Goal: Task Accomplishment & Management: Use online tool/utility

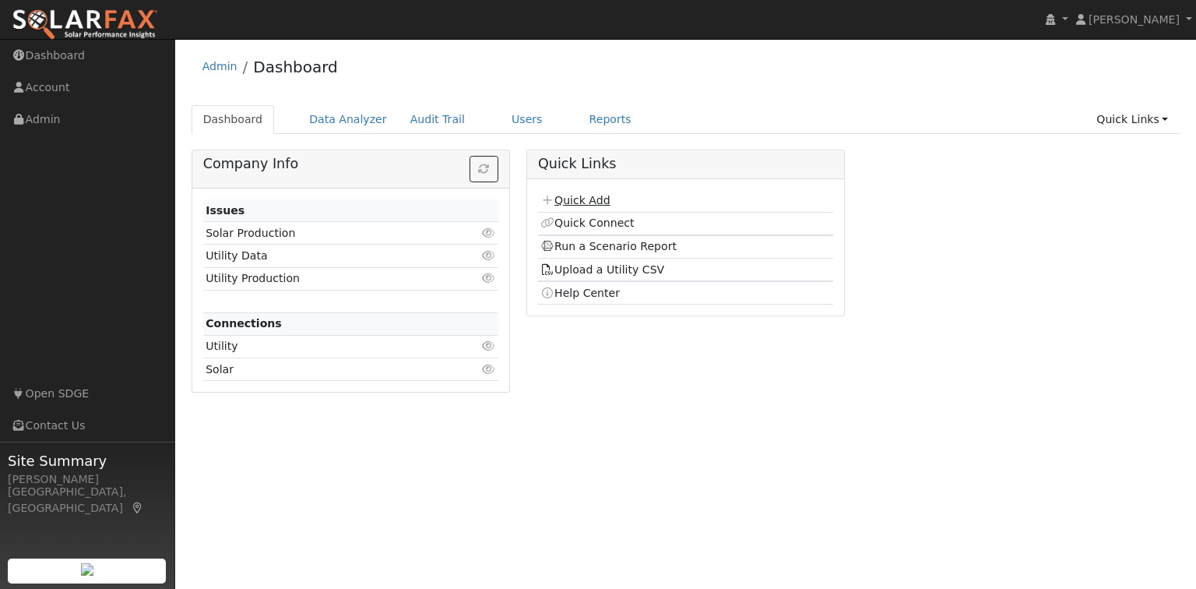
click at [586, 203] on link "Quick Add" at bounding box center [575, 200] width 69 height 12
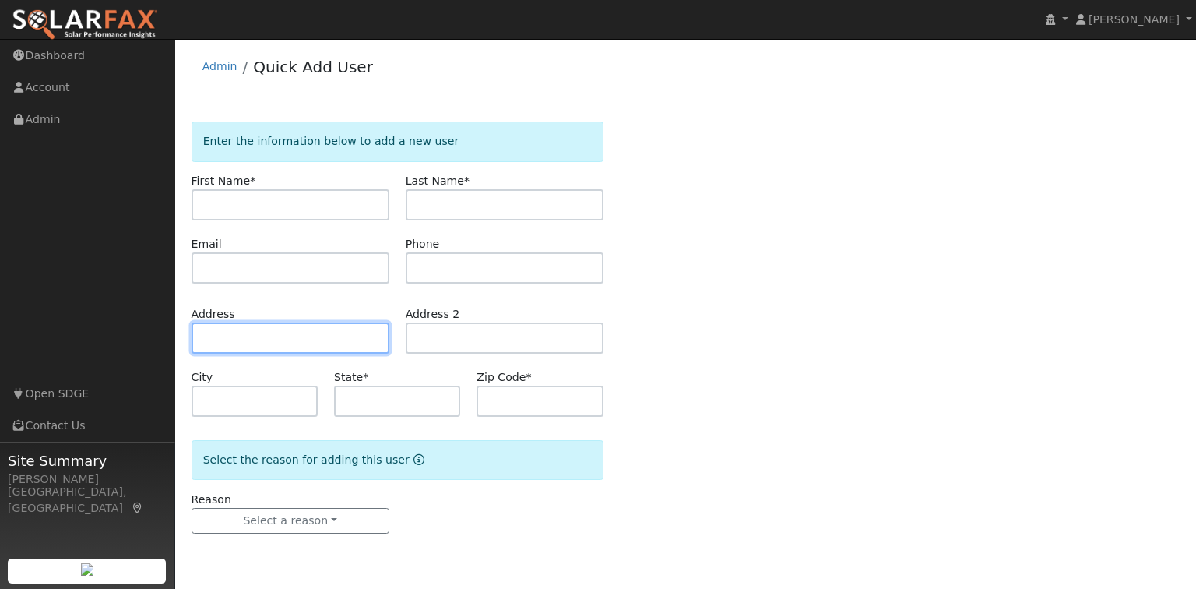
click at [322, 347] on input "text" at bounding box center [291, 337] width 198 height 31
paste input "1305 SANTA DIANA RD 3 Chula Vista CA 91913"
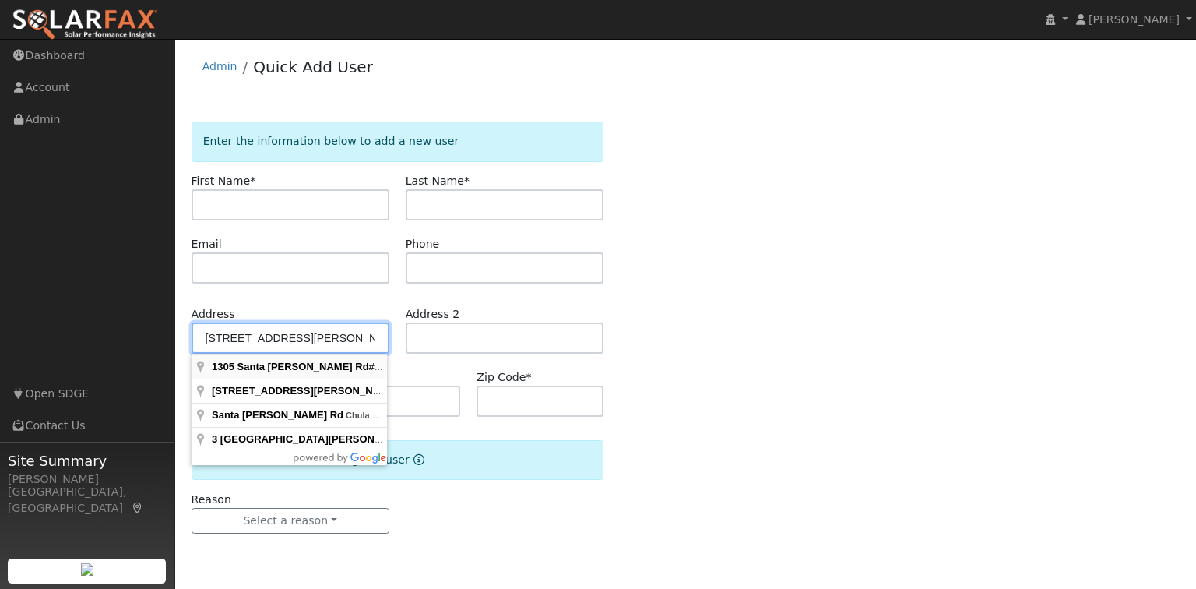
type input "1305 Santa Diana Road"
type input "Chula Vista"
type input "CA"
type input "91913"
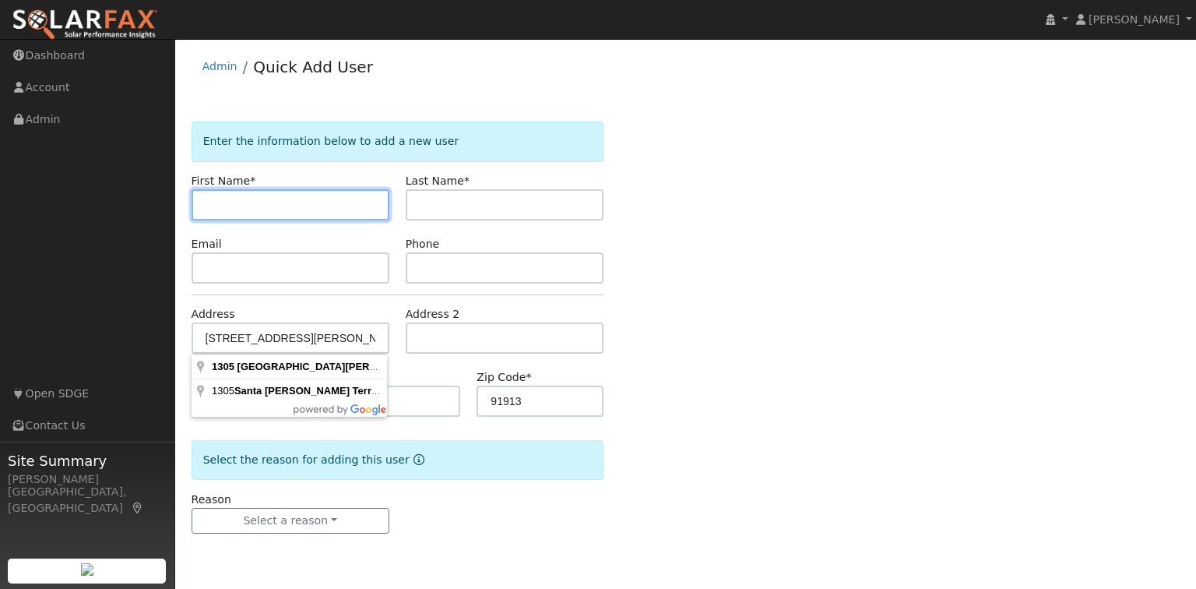
click at [276, 208] on input "text" at bounding box center [291, 204] width 198 height 31
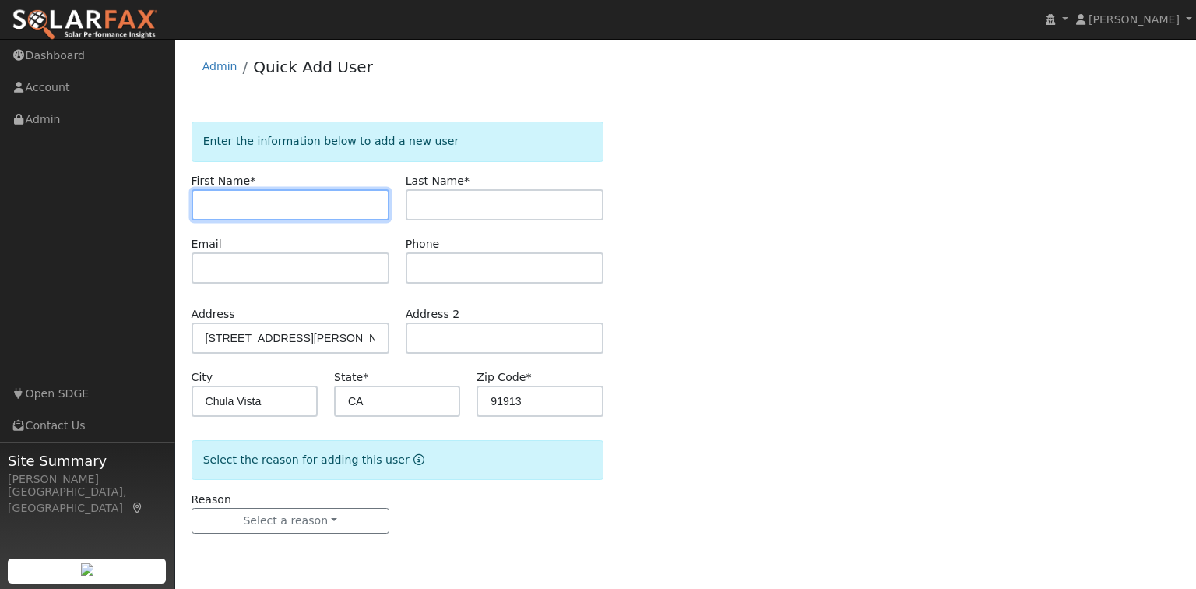
paste input "NICHOLAS E MARTIN"
drag, startPoint x: 262, startPoint y: 204, endPoint x: 362, endPoint y: 198, distance: 100.7
click at [362, 198] on input "NICHOLAS E MARTIN" at bounding box center [291, 204] width 198 height 31
type input "NICHOLAS"
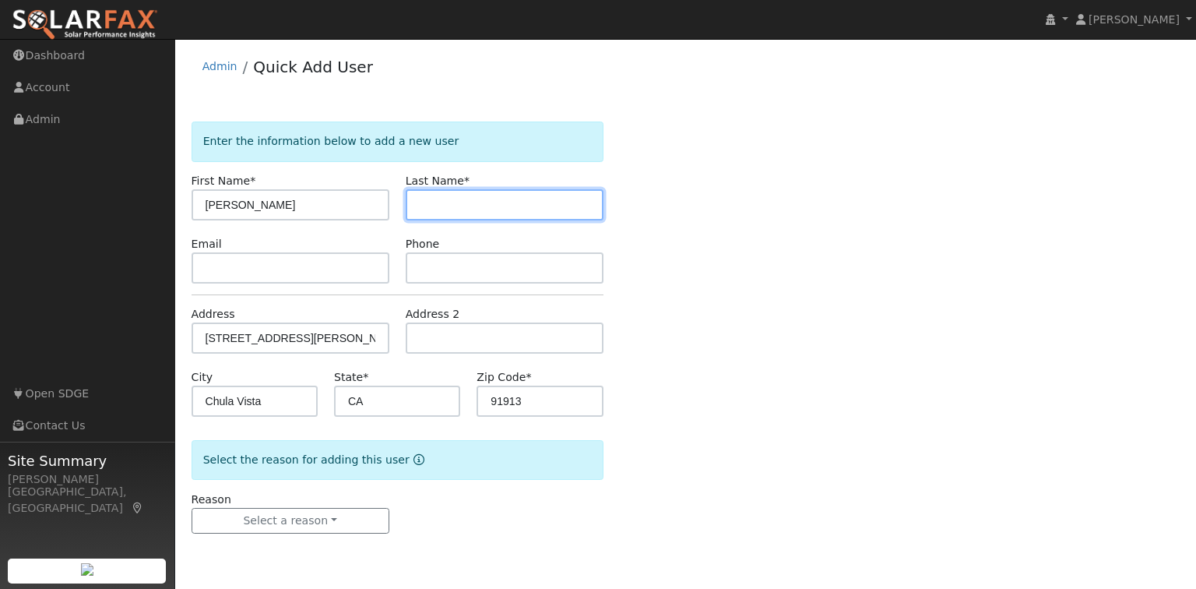
click at [421, 204] on input "text" at bounding box center [505, 204] width 198 height 31
paste input "E MARTIN"
click at [432, 206] on input "E MARTIN" at bounding box center [505, 204] width 198 height 31
type input "MARTIN"
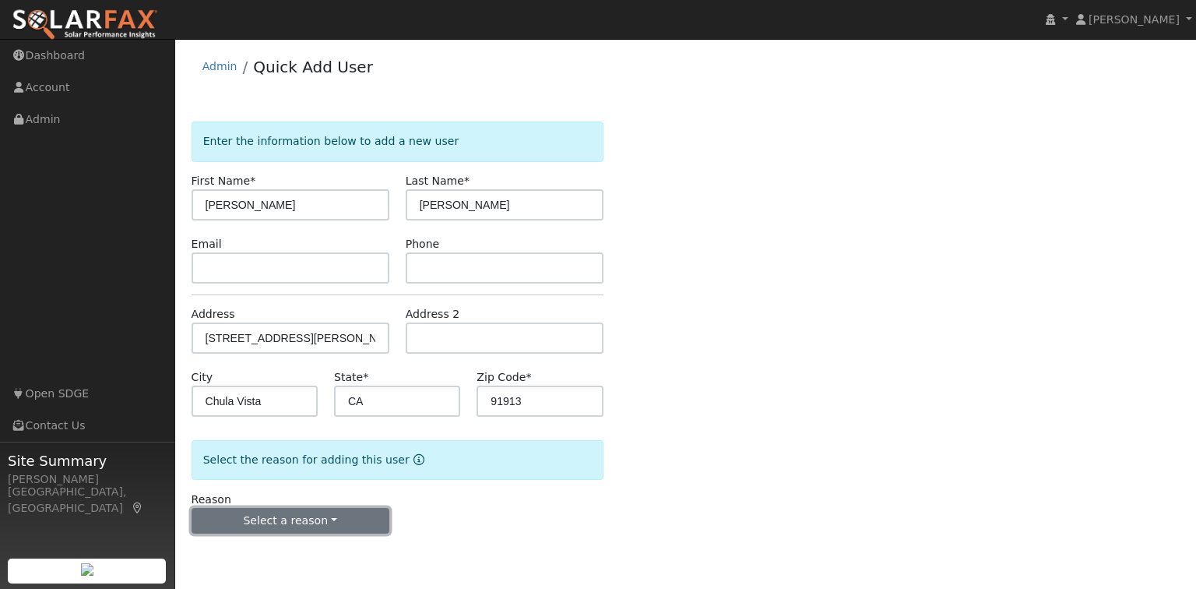
click at [330, 523] on button "Select a reason" at bounding box center [291, 521] width 198 height 26
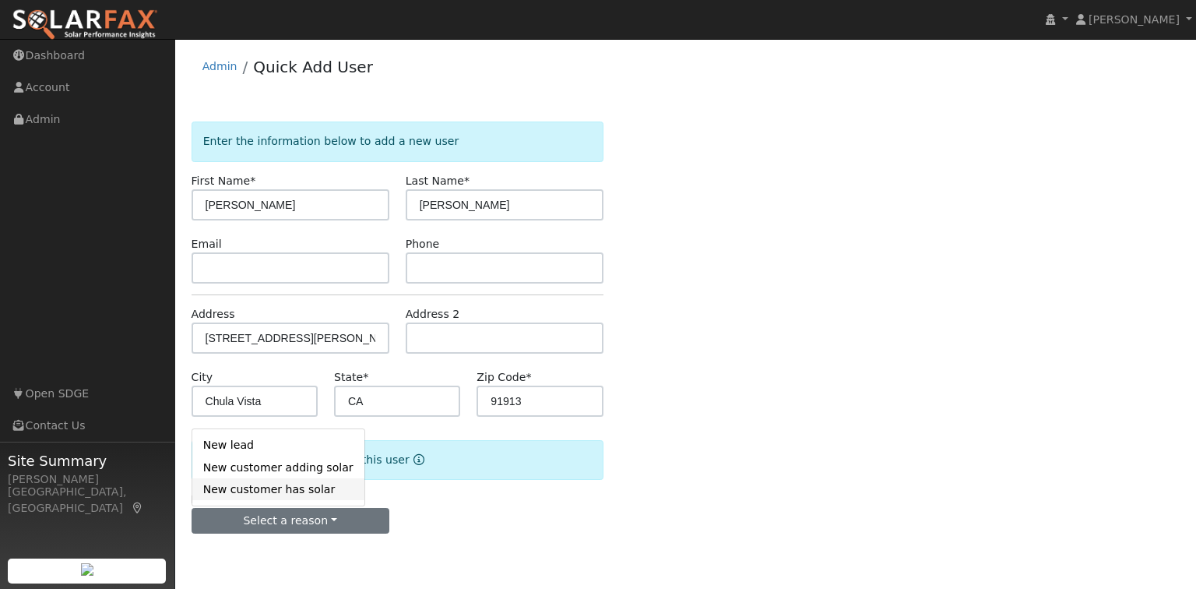
click at [294, 492] on link "New customer has solar" at bounding box center [278, 489] width 172 height 22
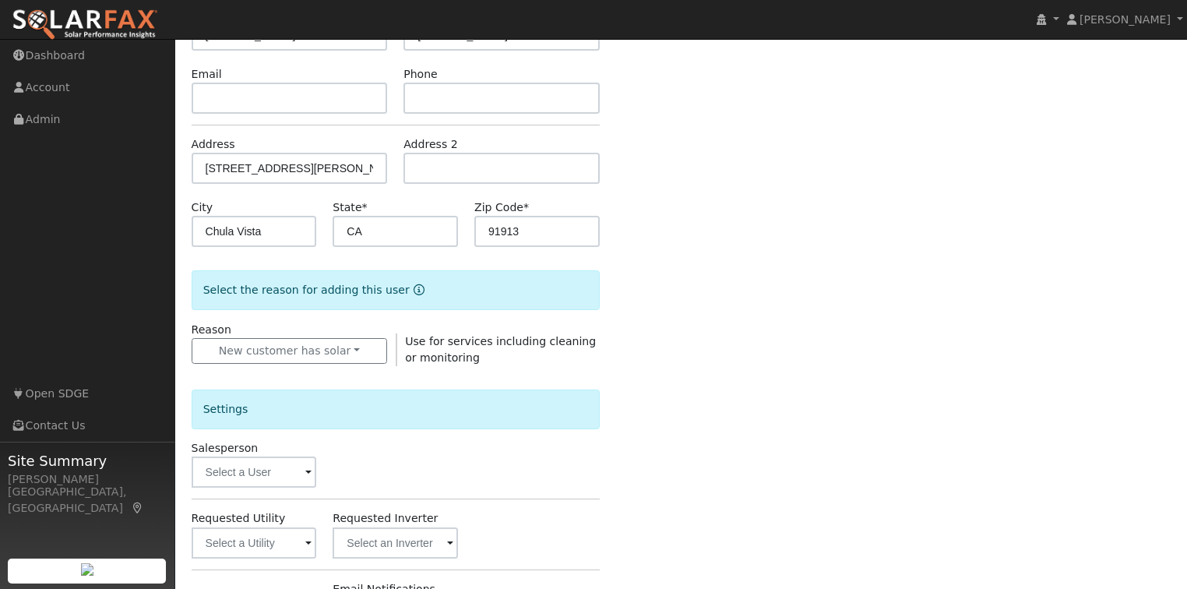
scroll to position [172, 0]
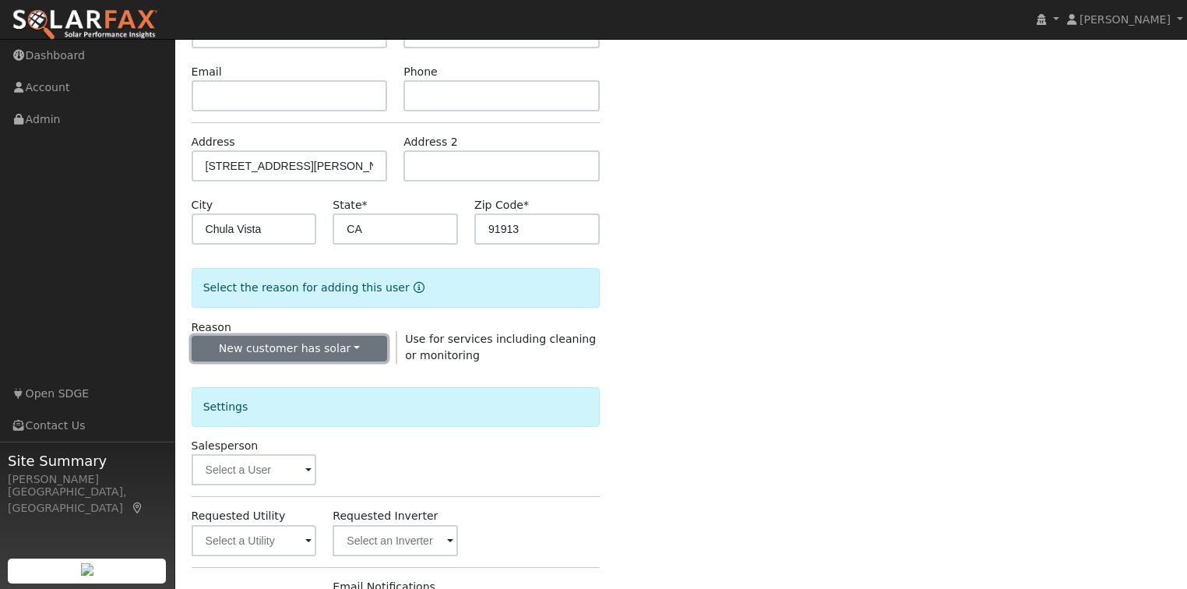
click at [359, 343] on button "New customer has solar" at bounding box center [290, 349] width 196 height 26
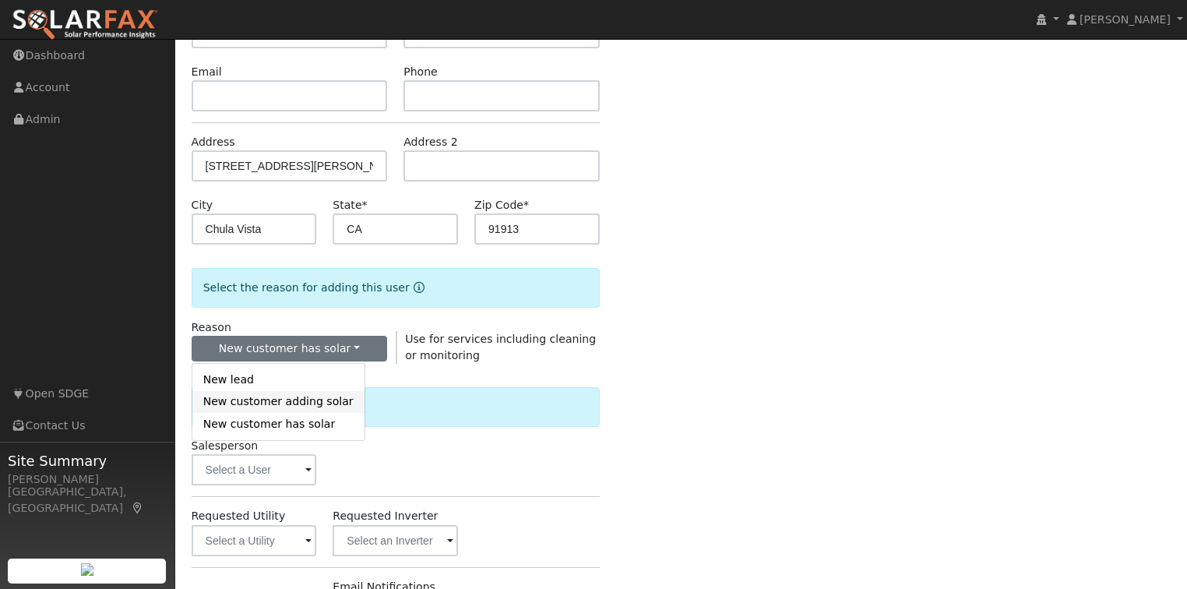
click at [312, 405] on link "New customer adding solar" at bounding box center [278, 402] width 172 height 22
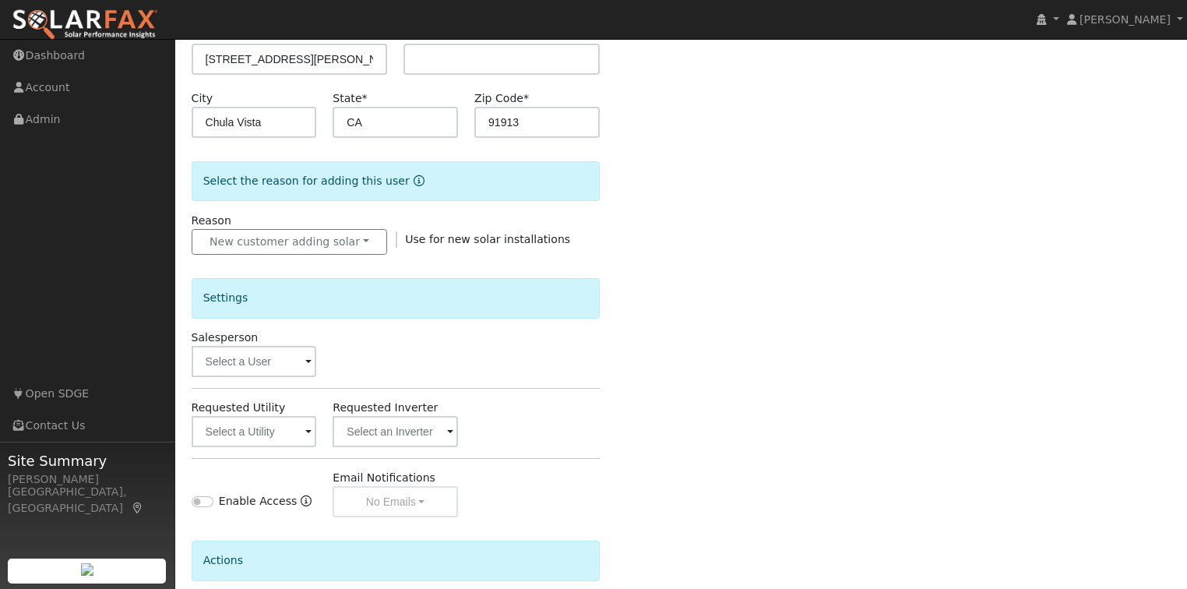
scroll to position [333, 0]
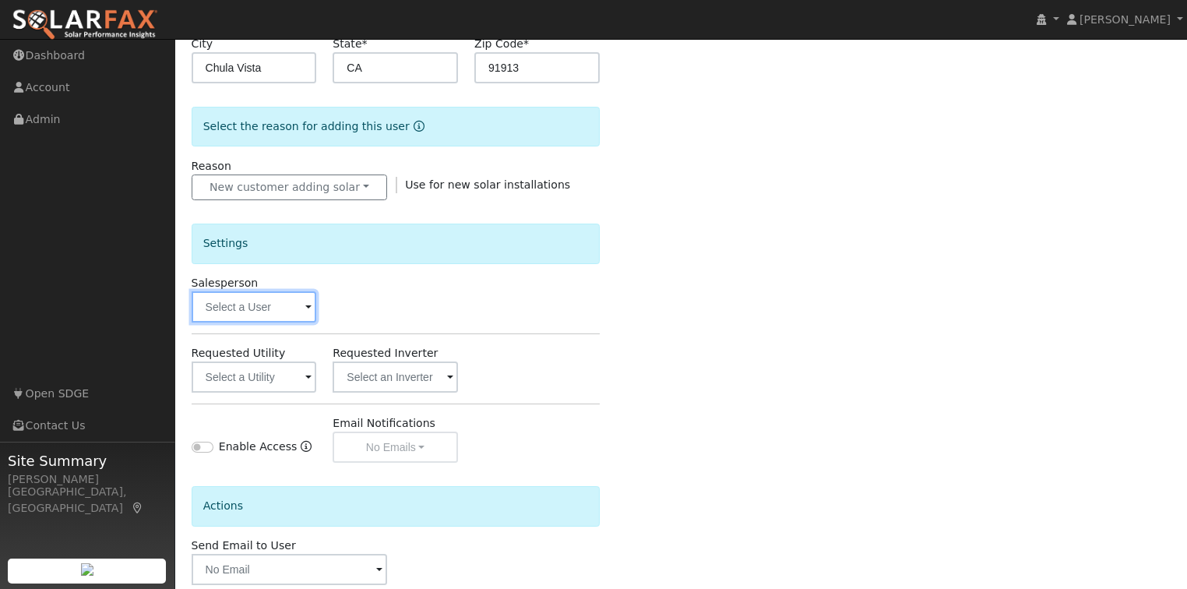
click at [287, 297] on input "text" at bounding box center [254, 306] width 125 height 31
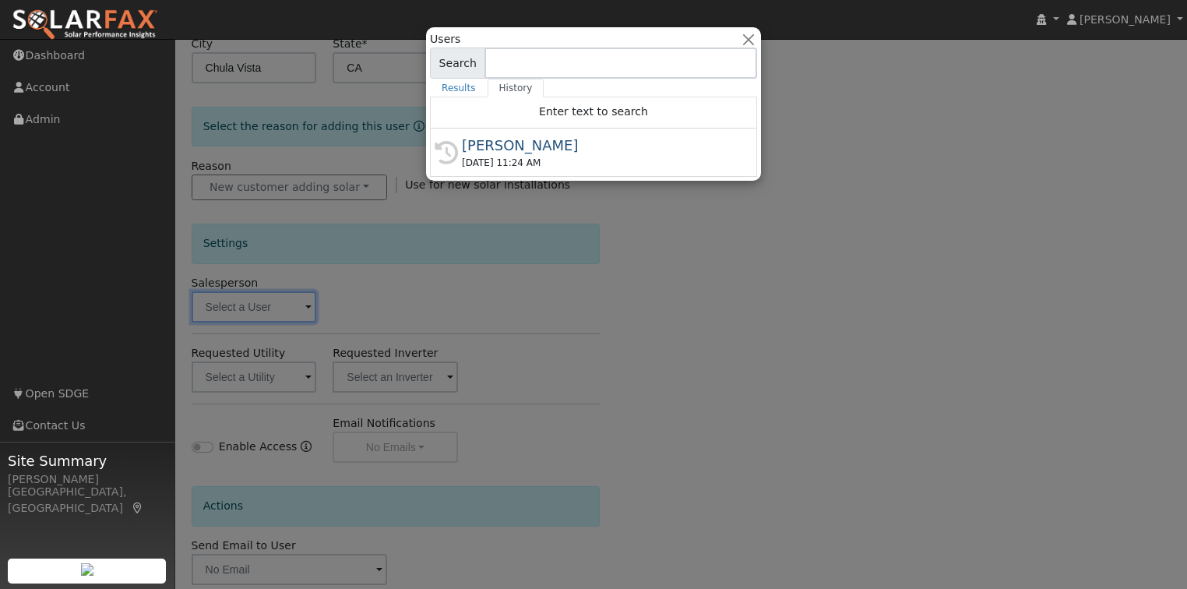
click at [299, 304] on div at bounding box center [593, 294] width 1187 height 589
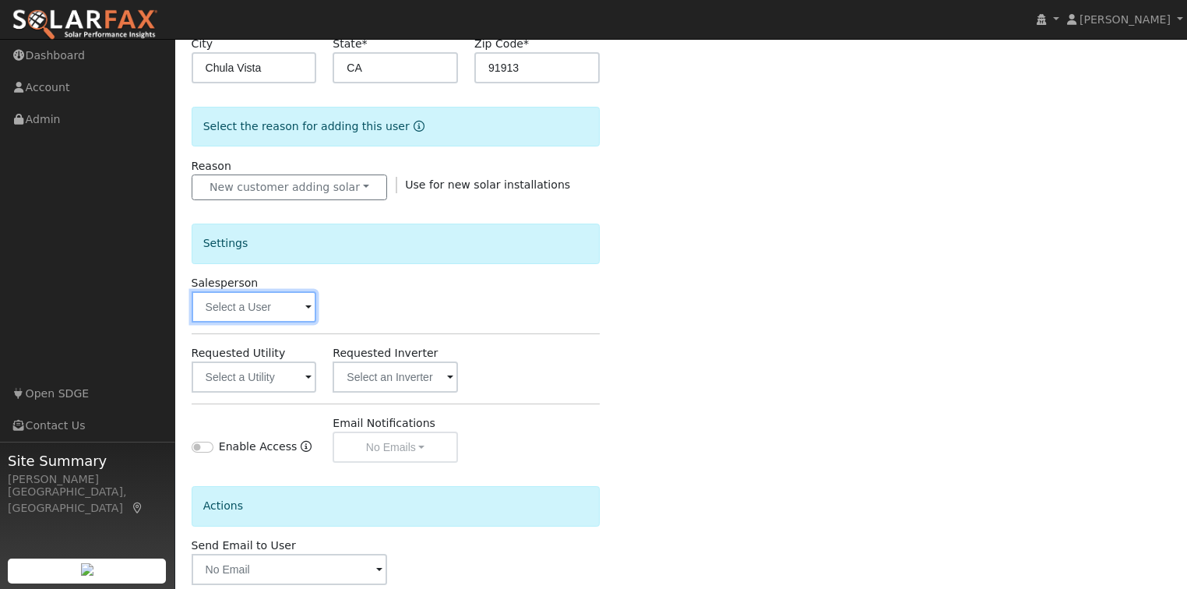
click at [299, 304] on input "text" at bounding box center [254, 306] width 125 height 31
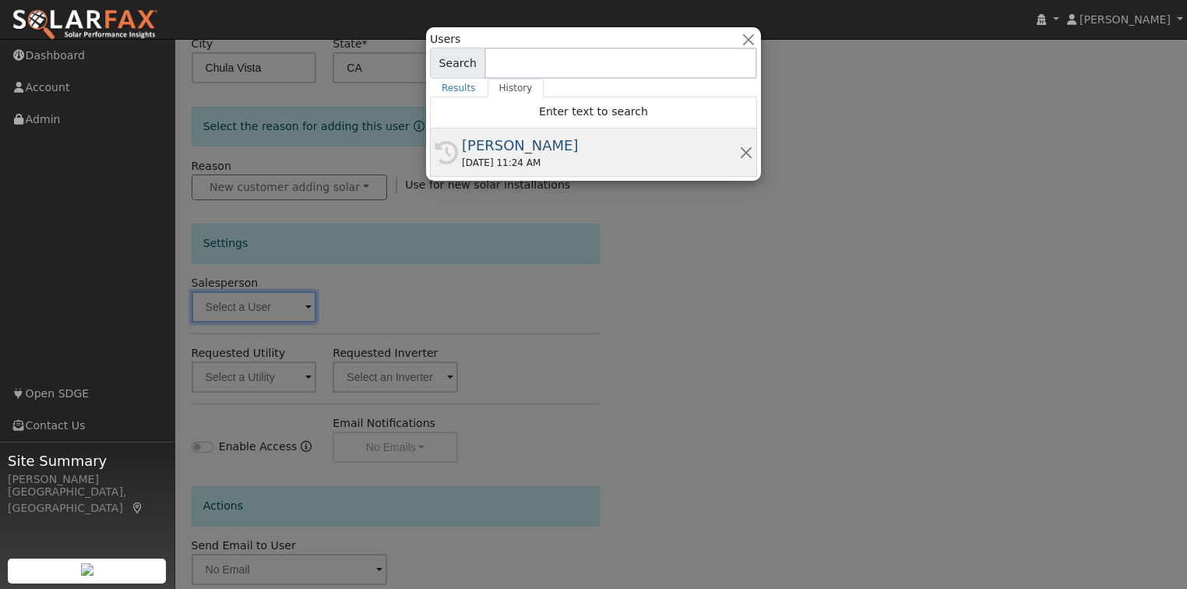
click at [554, 150] on div "[PERSON_NAME]" at bounding box center [600, 145] width 277 height 21
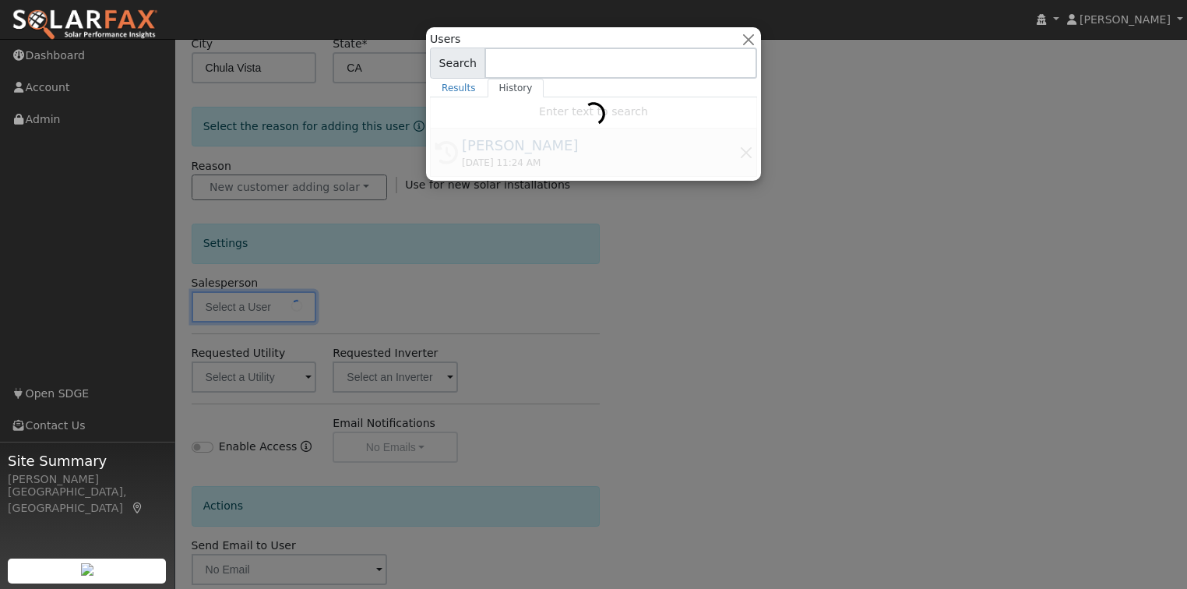
type input "[PERSON_NAME]"
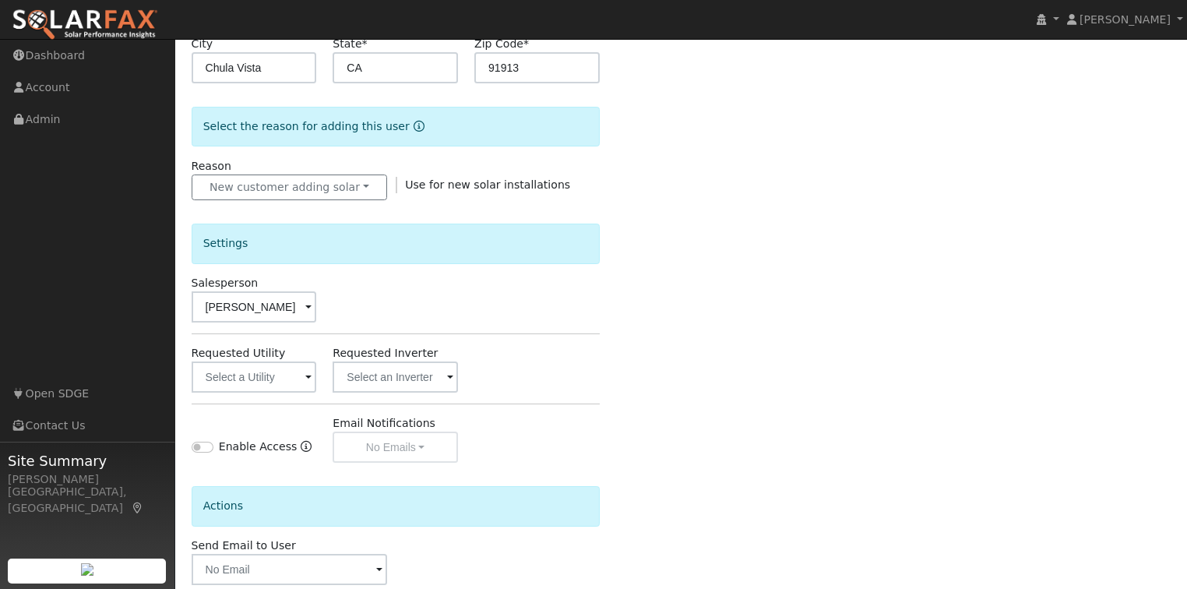
scroll to position [416, 0]
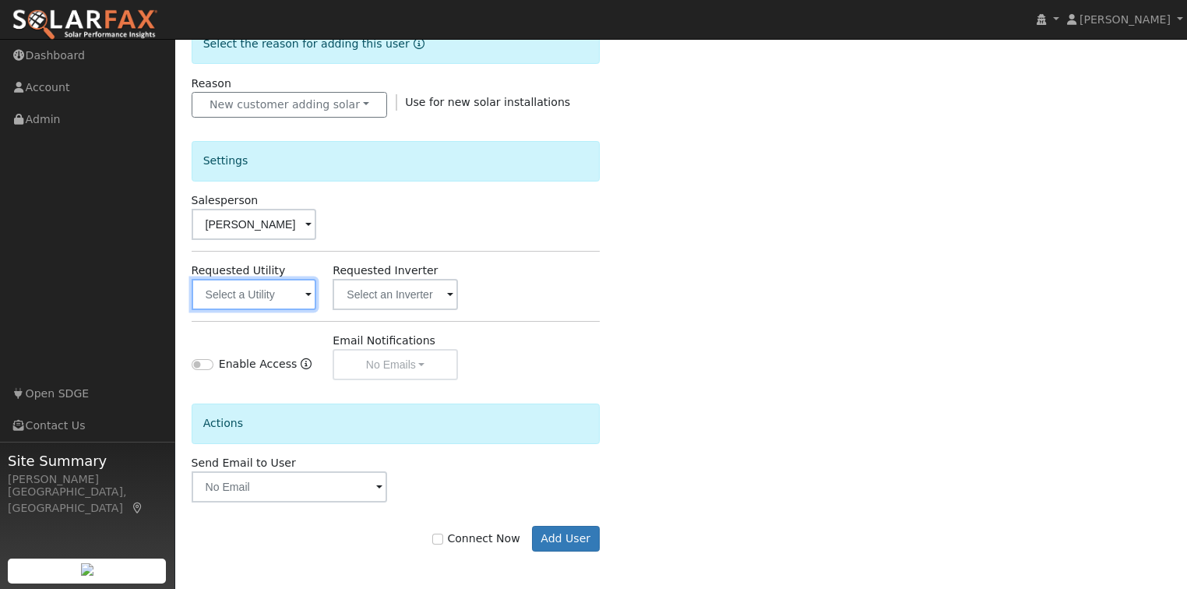
click at [283, 287] on input "text" at bounding box center [254, 294] width 125 height 31
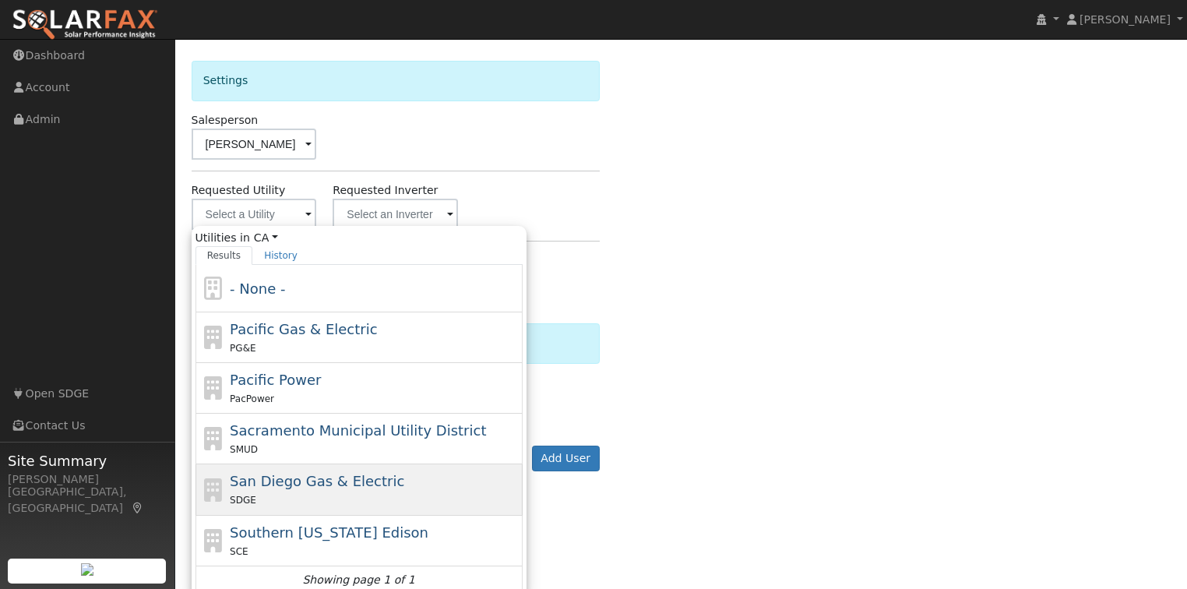
click at [343, 477] on span "San Diego Gas & Electric" at bounding box center [317, 481] width 174 height 16
type input "San Diego Gas & Electric"
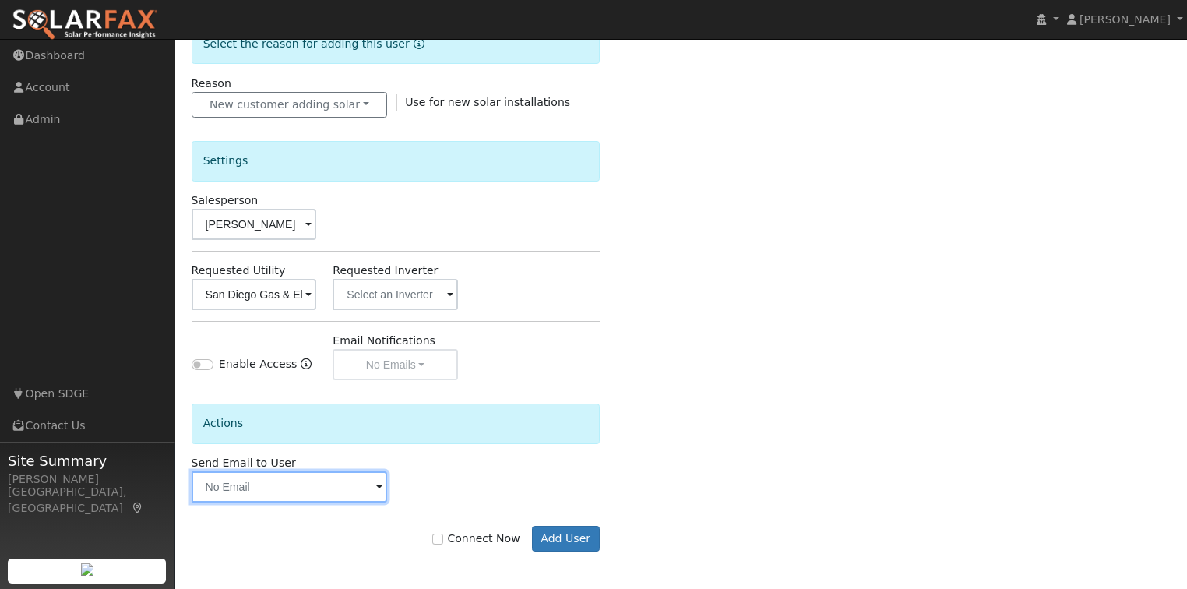
click at [340, 492] on input "text" at bounding box center [290, 486] width 196 height 31
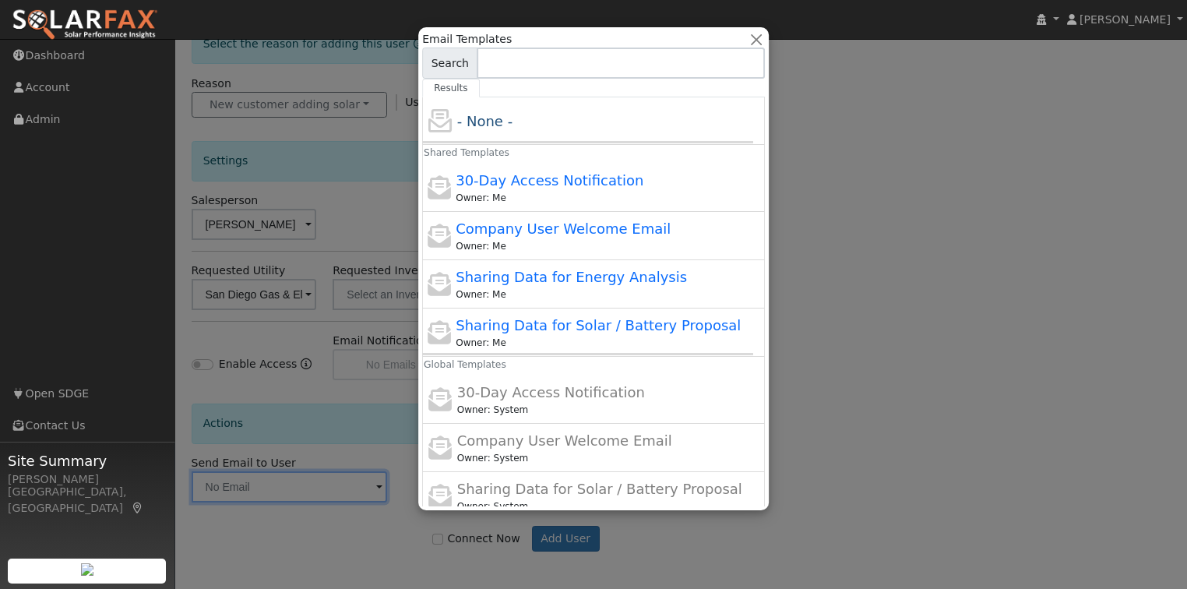
click at [897, 206] on div at bounding box center [593, 294] width 1187 height 589
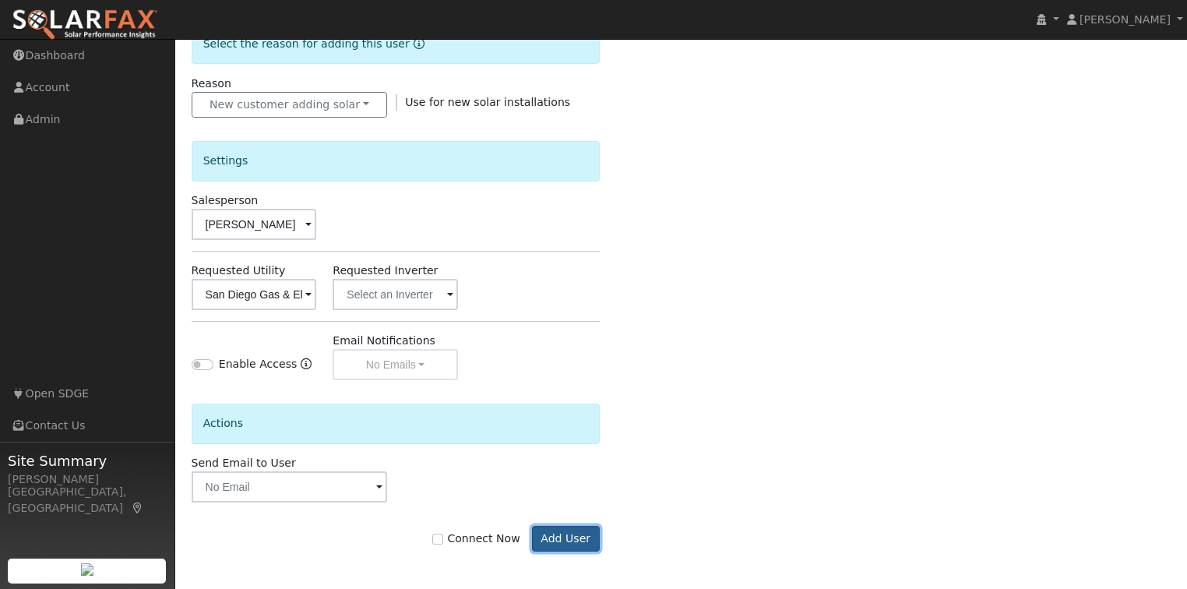
click at [582, 533] on button "Add User" at bounding box center [566, 539] width 68 height 26
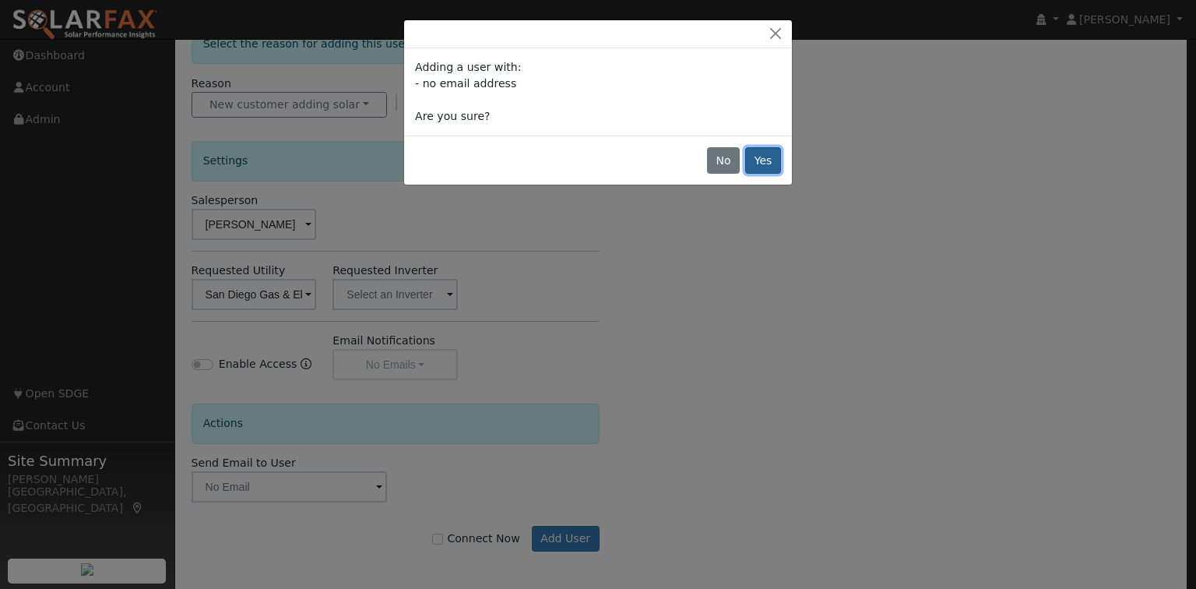
click at [763, 156] on button "Yes" at bounding box center [763, 160] width 36 height 26
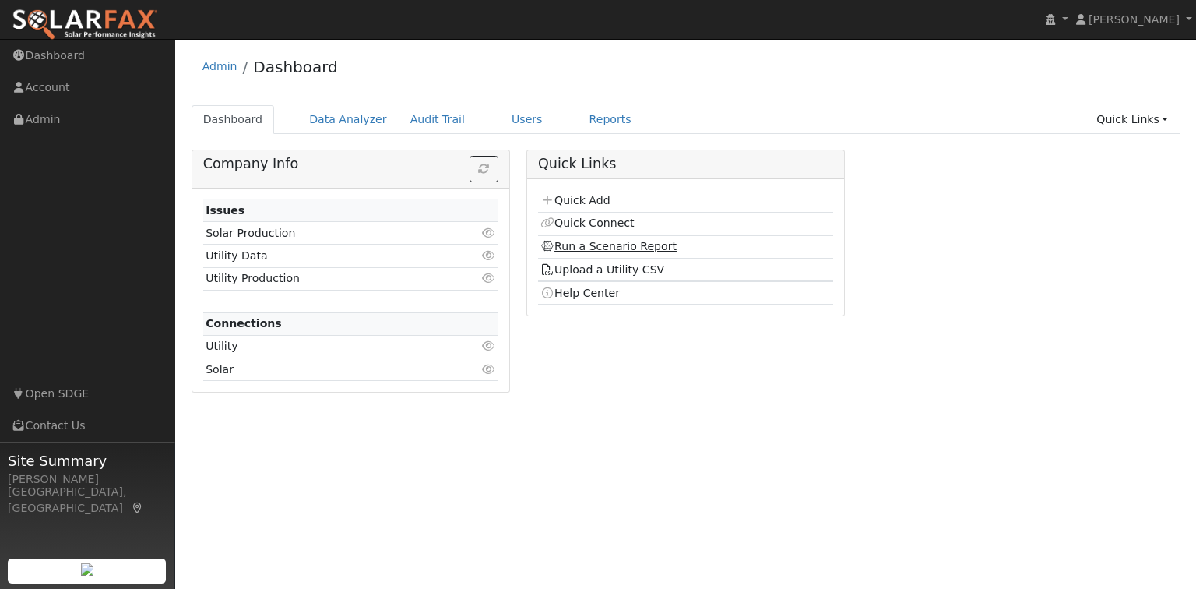
click at [595, 246] on link "Run a Scenario Report" at bounding box center [609, 246] width 136 height 12
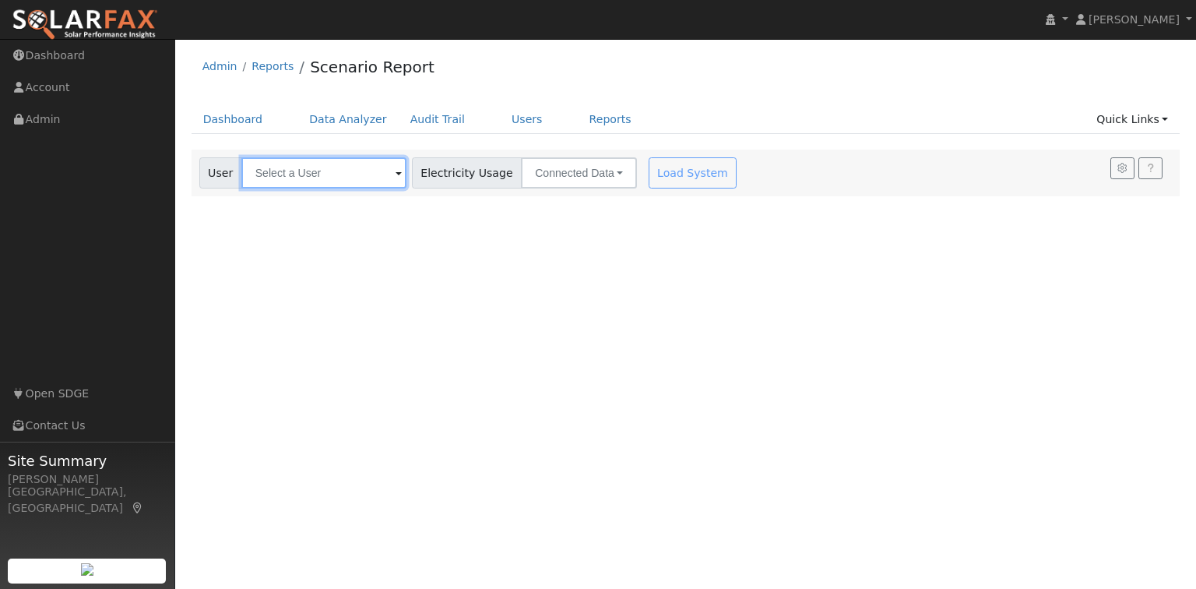
click at [383, 170] on input "text" at bounding box center [323, 172] width 165 height 31
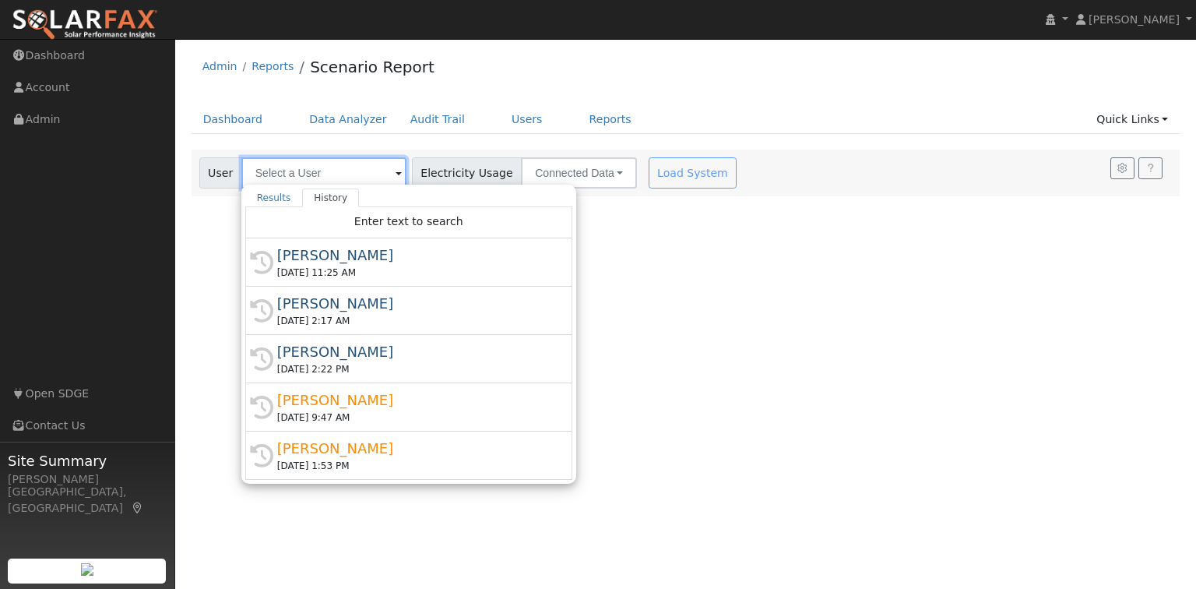
paste input "E MARTIN"
type input "E MARTIN"
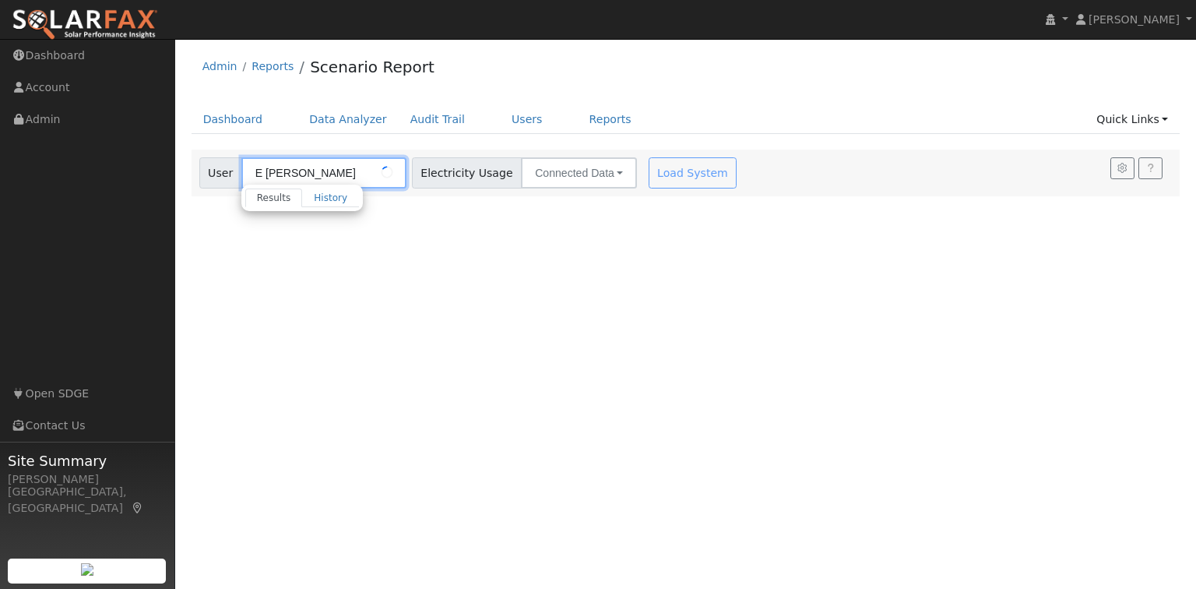
click at [323, 167] on input "E MARTIN" at bounding box center [323, 172] width 165 height 31
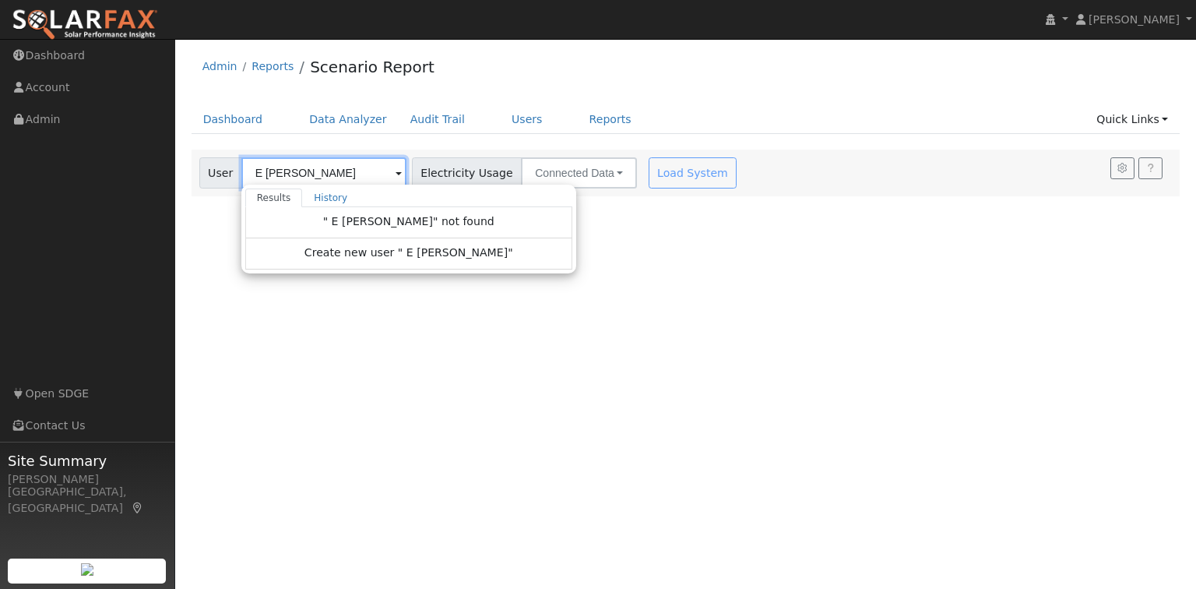
drag, startPoint x: 260, startPoint y: 171, endPoint x: 218, endPoint y: 164, distance: 42.8
click at [218, 164] on div "User E MARTIN Results History " E MARTIN" not found Create new user " E MARTIN"…" at bounding box center [302, 172] width 207 height 31
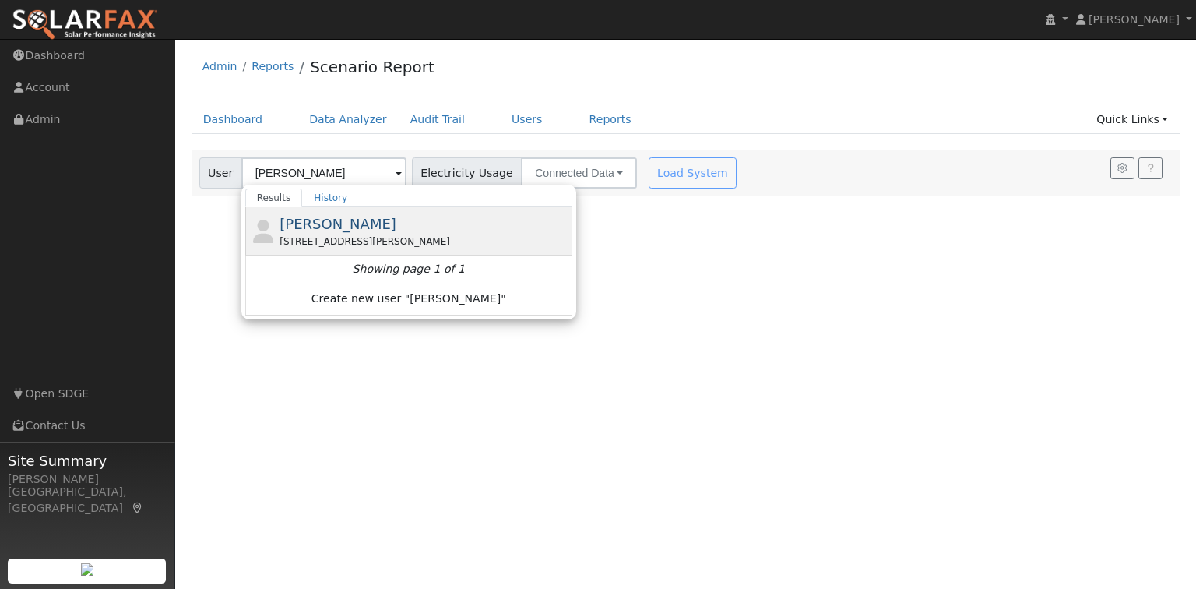
click at [355, 226] on span "NICHOLAS MARTIN" at bounding box center [338, 224] width 117 height 16
type input "NICHOLAS MARTIN"
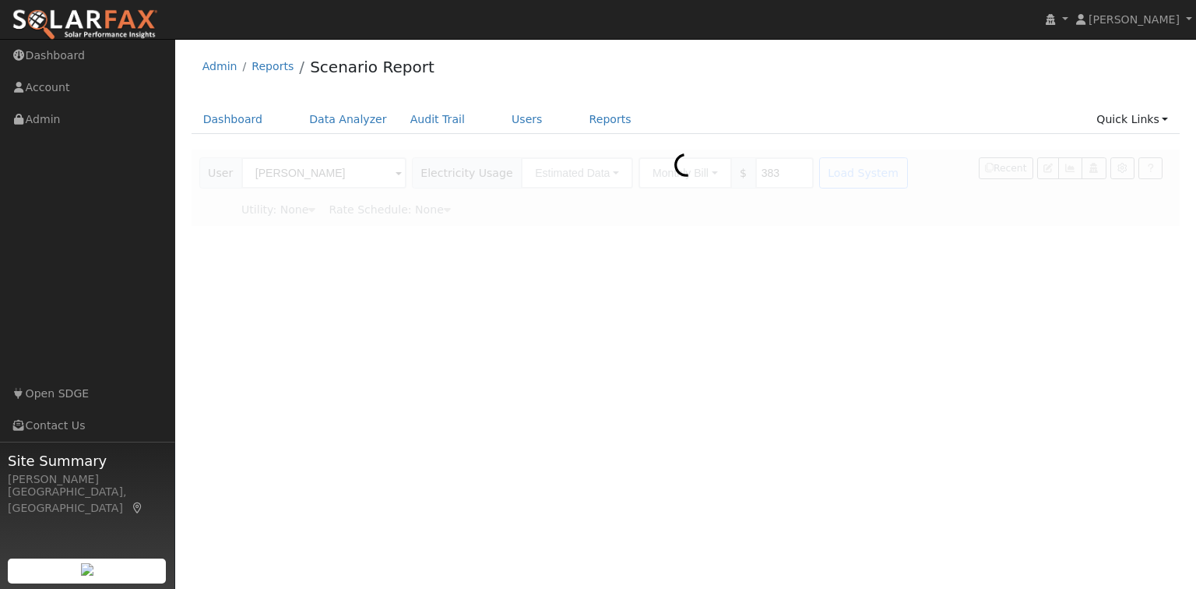
type input "San Diego Gas & Electric"
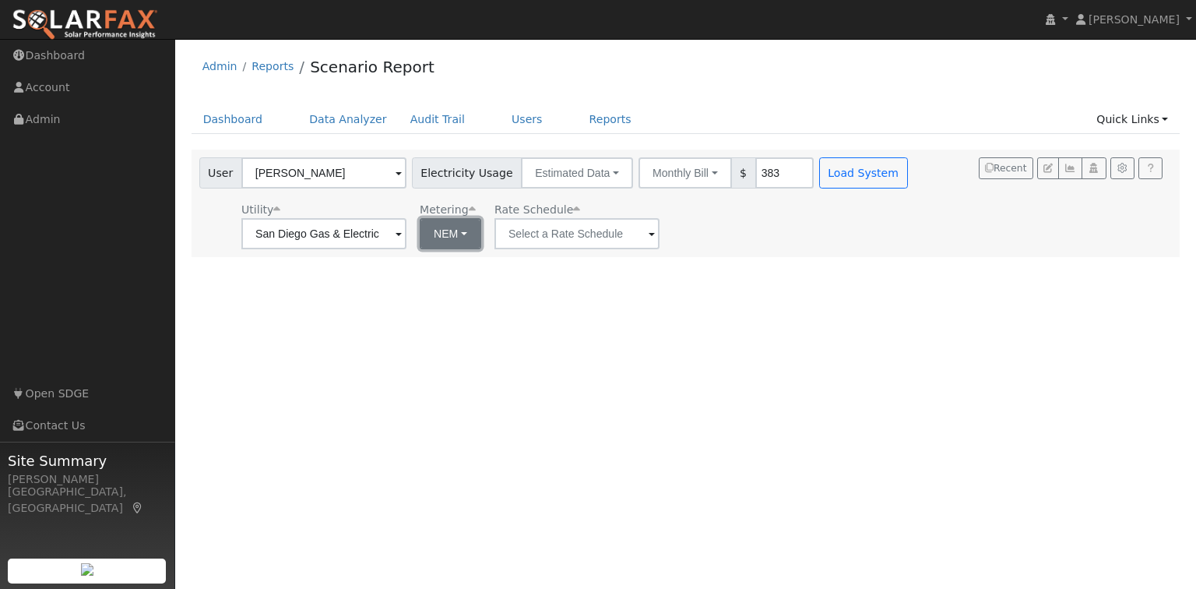
click at [467, 234] on button "NEM" at bounding box center [451, 233] width 62 height 31
click at [565, 249] on div "User NICHOLAS MARTIN Account Default Account Default Account 1305 Santa Diana R…" at bounding box center [686, 203] width 989 height 107
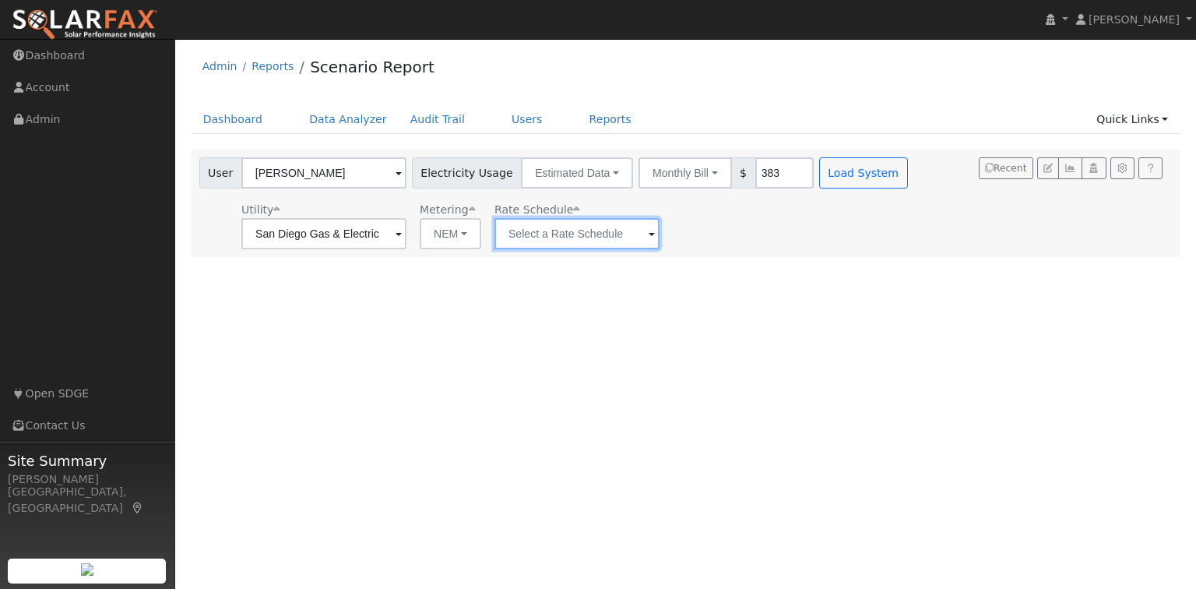
click at [623, 237] on input "text" at bounding box center [577, 233] width 165 height 31
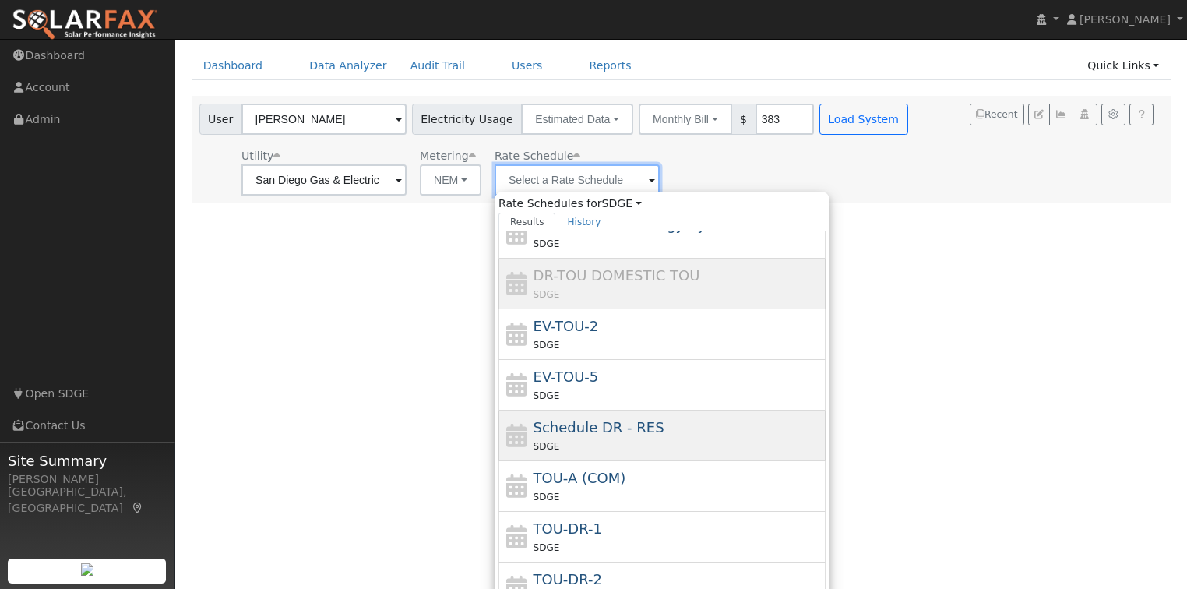
scroll to position [55, 0]
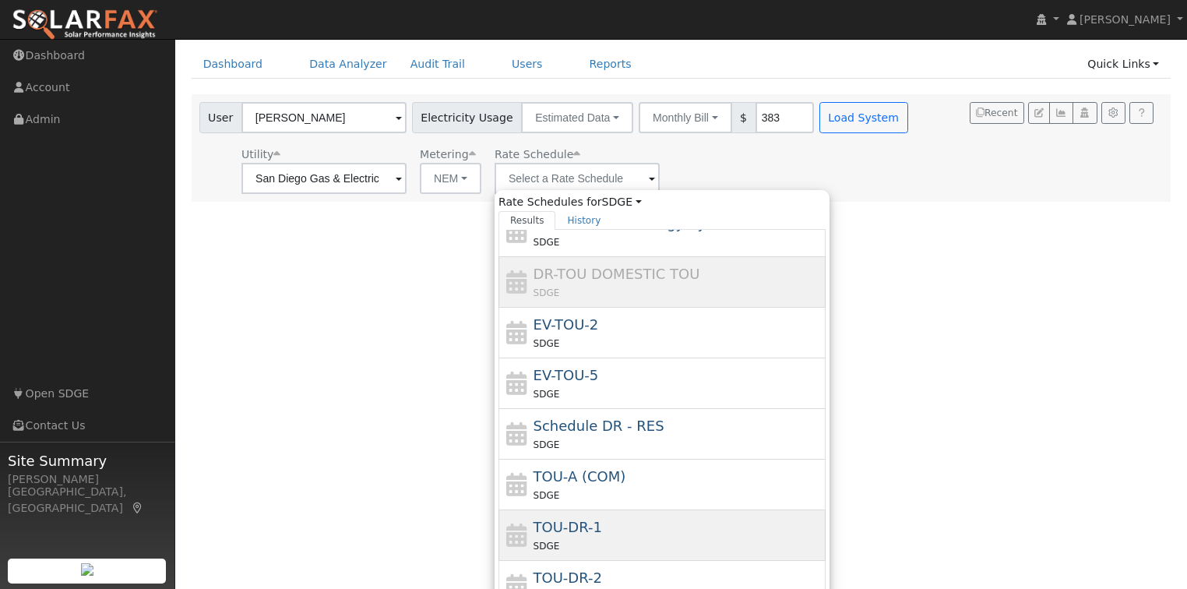
click at [598, 539] on div "SDGE" at bounding box center [677, 545] width 289 height 16
type input "TOU-DR-1"
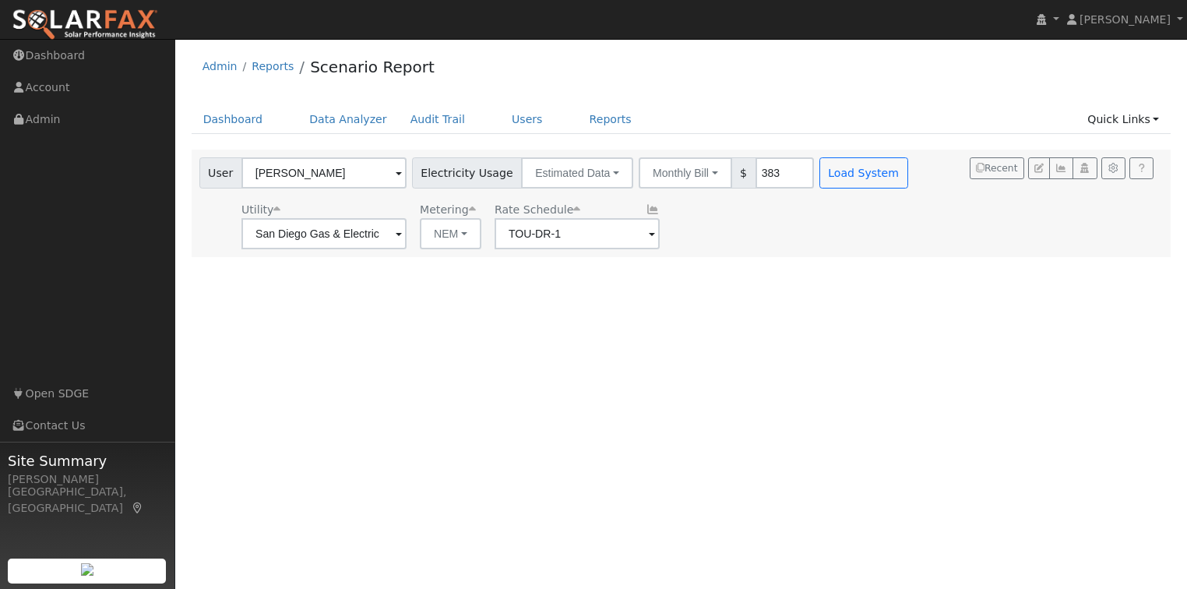
scroll to position [0, 0]
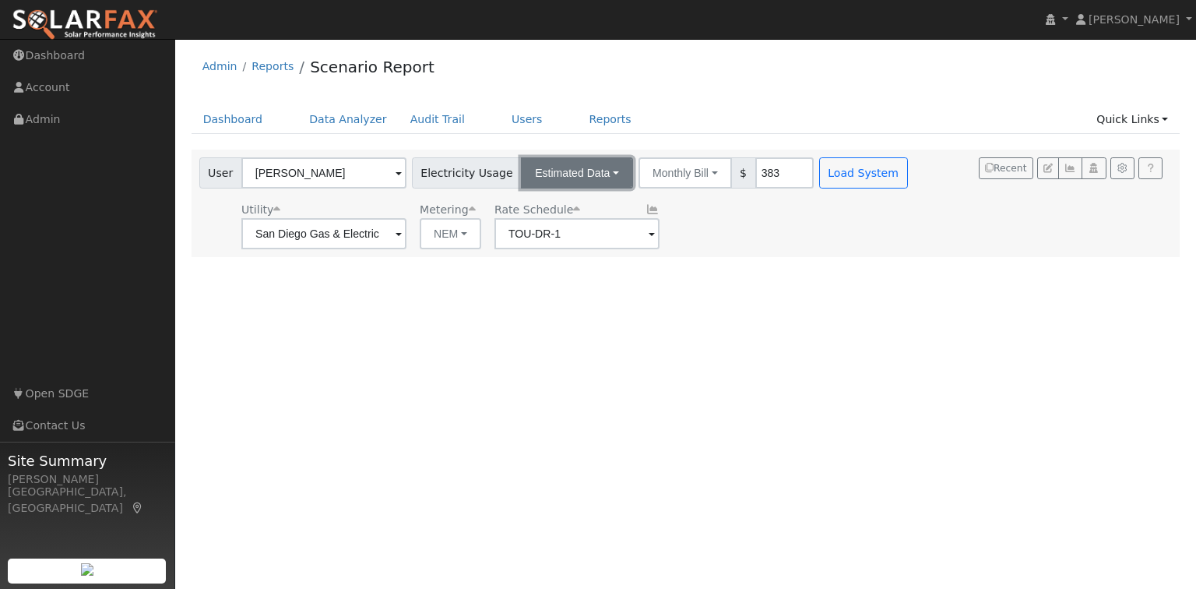
click at [568, 171] on button "Estimated Data" at bounding box center [577, 172] width 112 height 31
click at [551, 250] on link "CSV Data" at bounding box center [578, 252] width 111 height 22
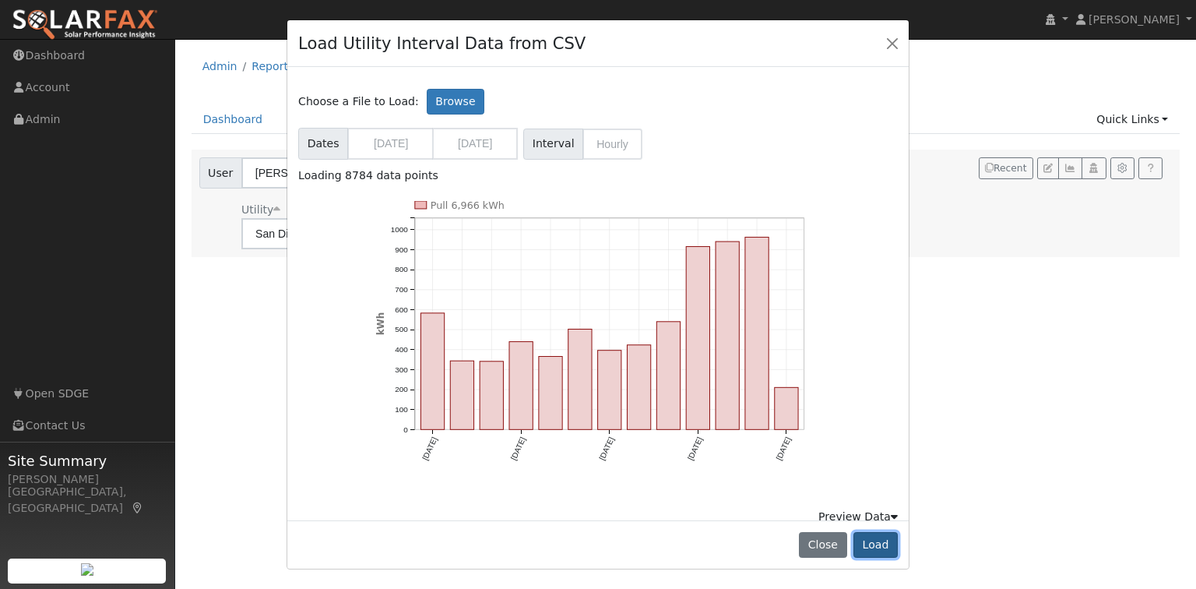
click at [879, 542] on button "Load" at bounding box center [876, 545] width 44 height 26
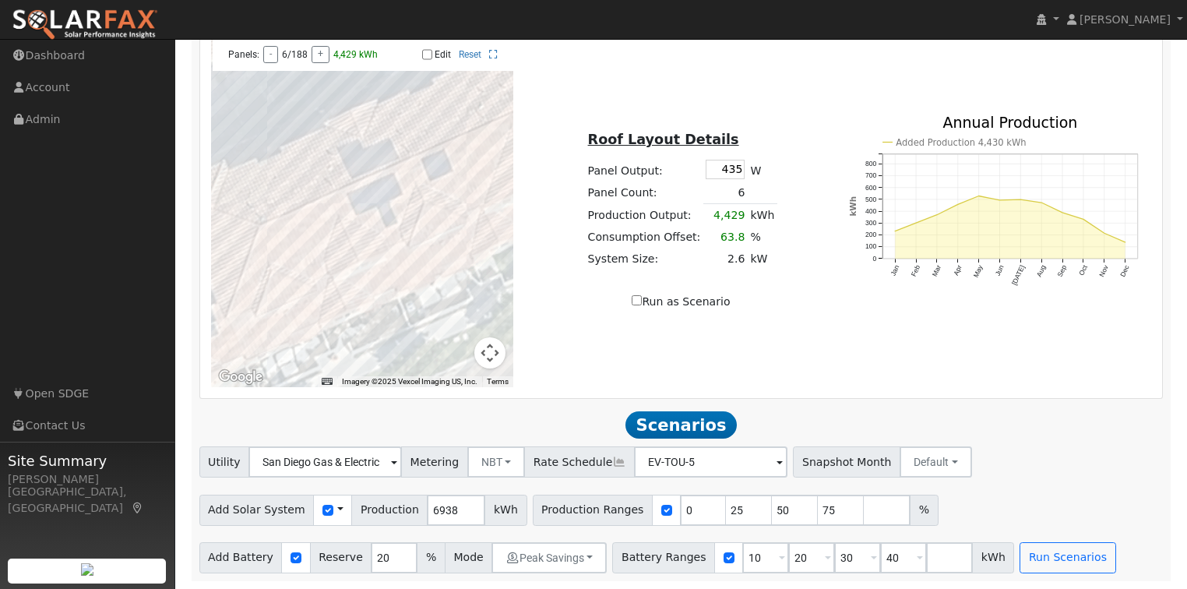
scroll to position [928, 0]
drag, startPoint x: 725, startPoint y: 166, endPoint x: 743, endPoint y: 167, distance: 18.0
click at [743, 167] on tr "Panel Output: 435 W" at bounding box center [681, 169] width 192 height 25
drag, startPoint x: 726, startPoint y: 171, endPoint x: 736, endPoint y: 172, distance: 10.2
click at [736, 172] on input "435" at bounding box center [725, 169] width 39 height 19
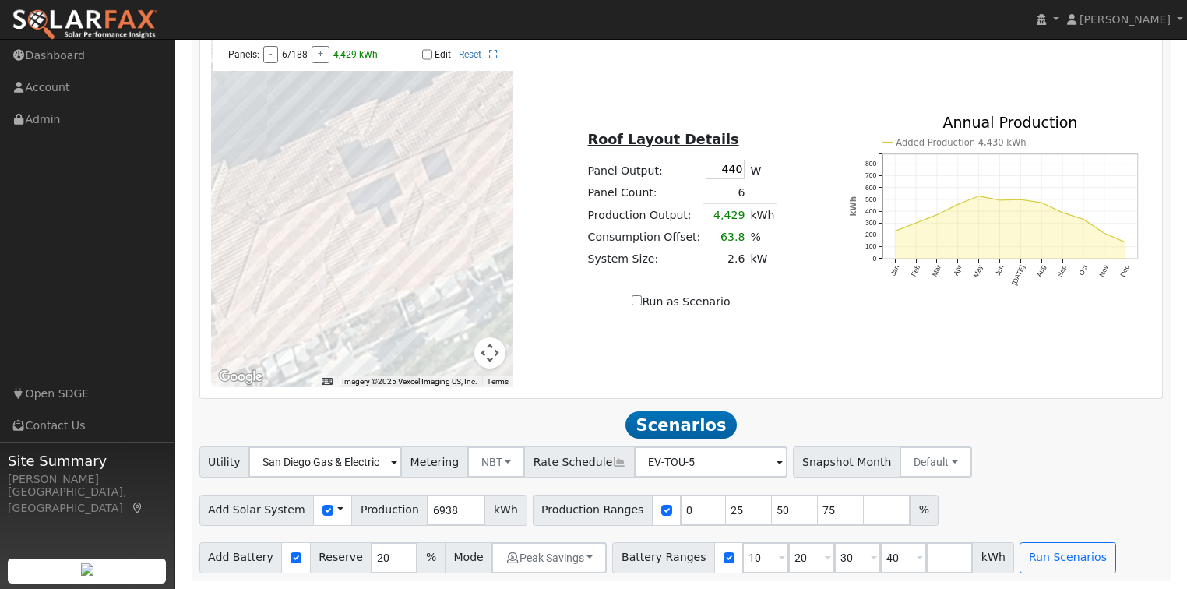
type input "440"
click at [829, 231] on div "Roof Layout Details Panel Output: 440 W Panel Count: 6 Production Output: 4,480…" at bounding box center [681, 212] width 319 height 196
click at [844, 231] on div "Added Production 4,481 kWh Jan Feb Mar Apr May Jun Jul Aug Sep Oct Nov Dec 0 50…" at bounding box center [999, 211] width 319 height 192
click at [886, 224] on line at bounding box center [1009, 224] width 255 height 0
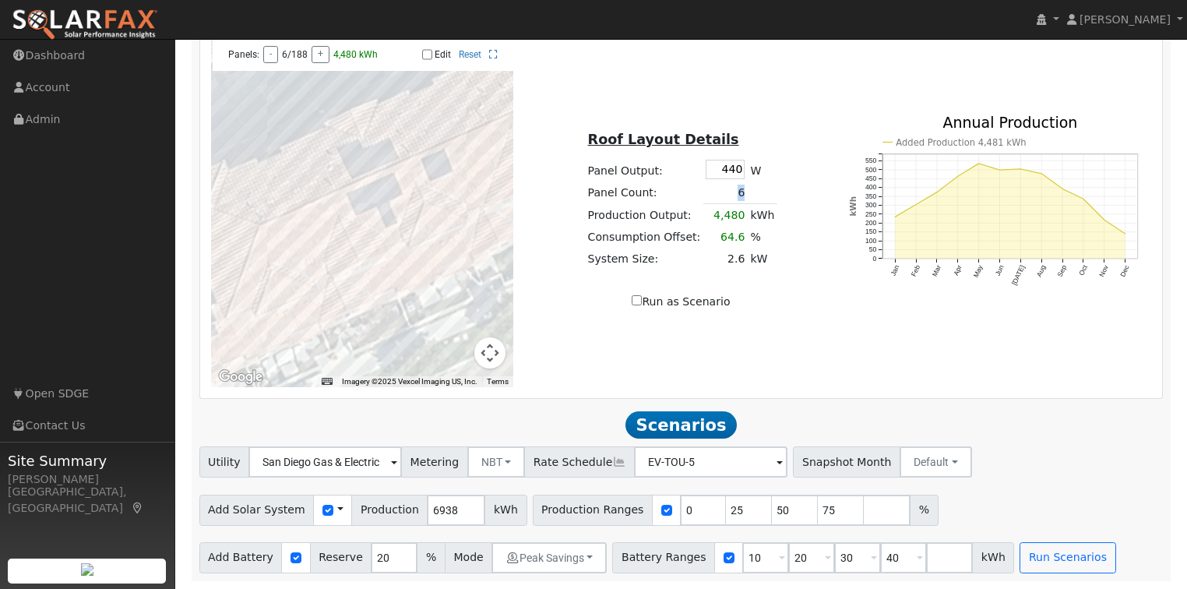
click at [735, 192] on tr "Panel Count: 6" at bounding box center [681, 192] width 192 height 23
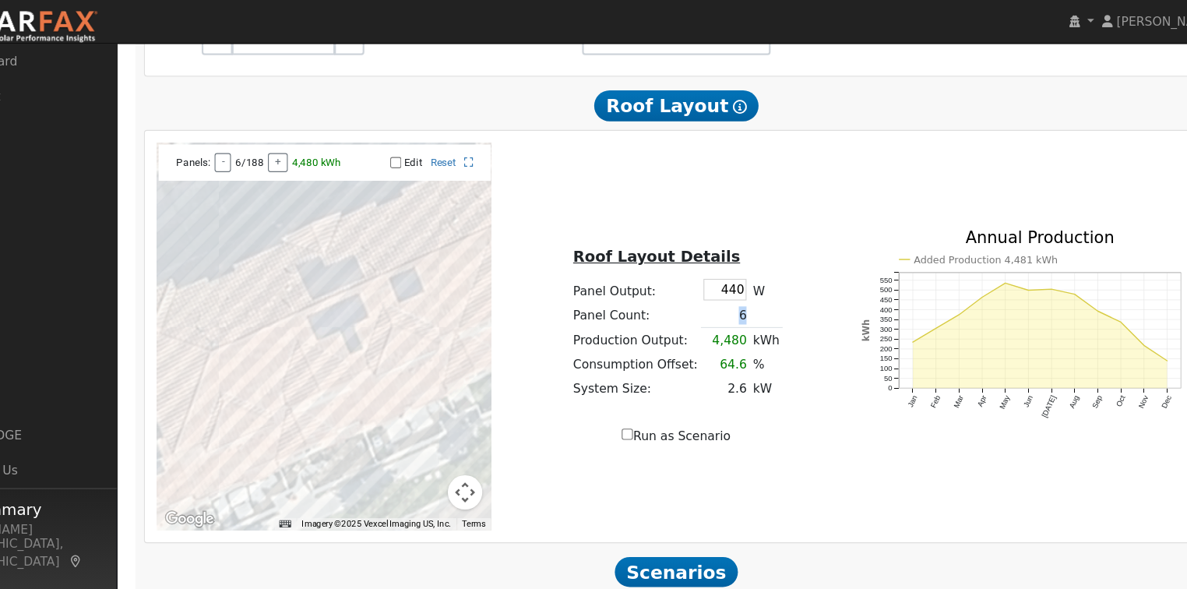
scroll to position [828, 0]
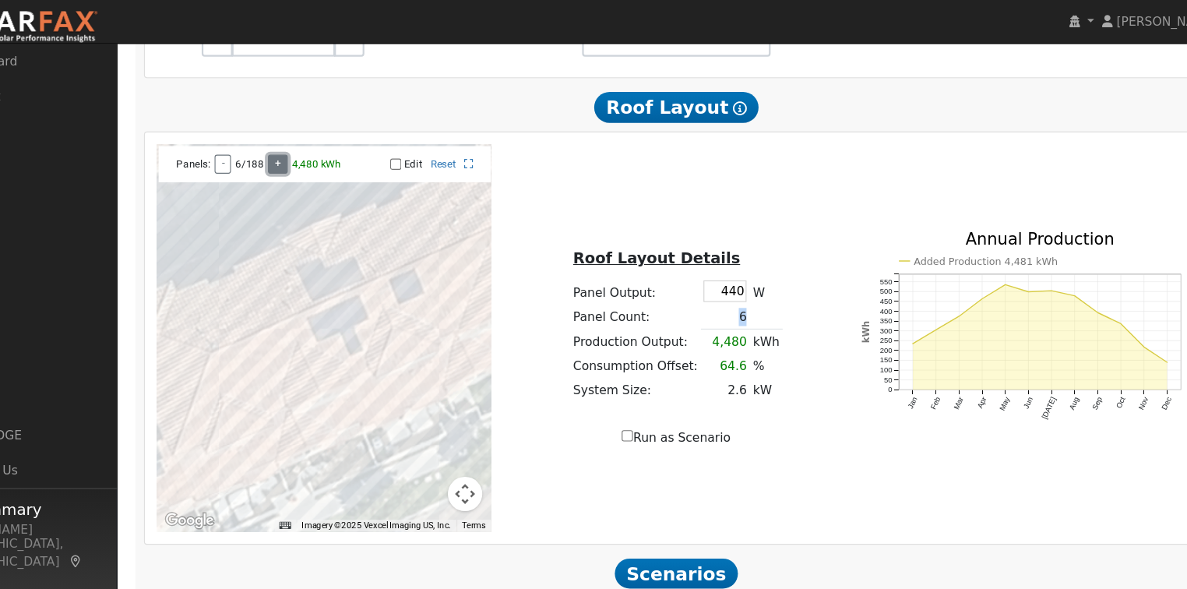
click at [319, 154] on button "+" at bounding box center [321, 148] width 18 height 17
click at [319, 154] on button "+" at bounding box center [326, 148] width 18 height 17
click at [269, 153] on button "-" at bounding box center [270, 148] width 15 height 17
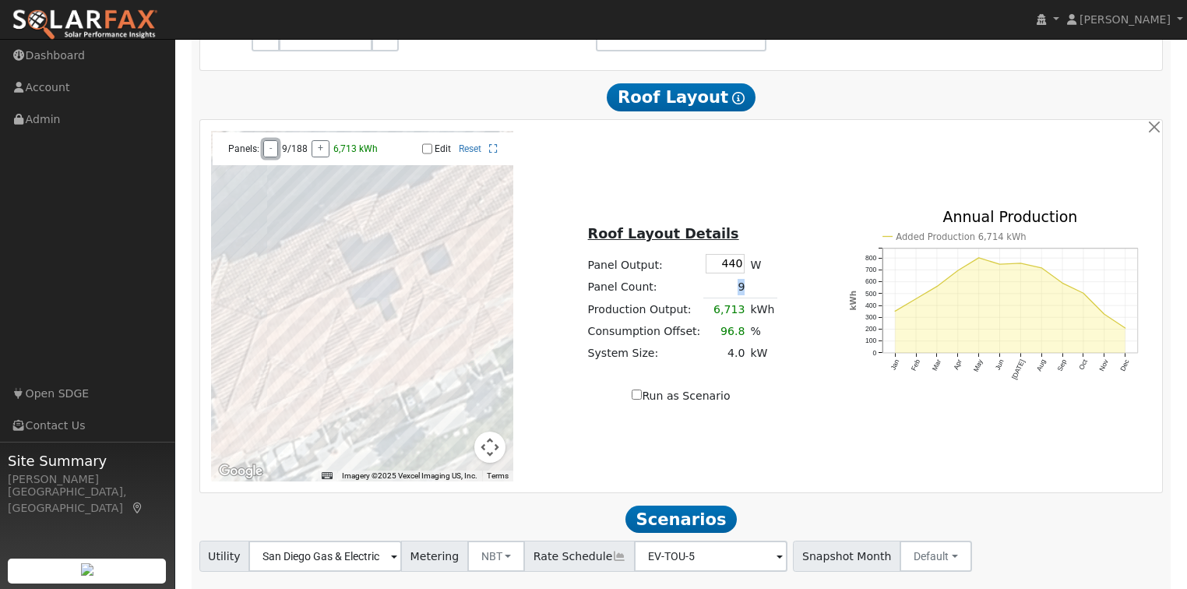
scroll to position [928, 0]
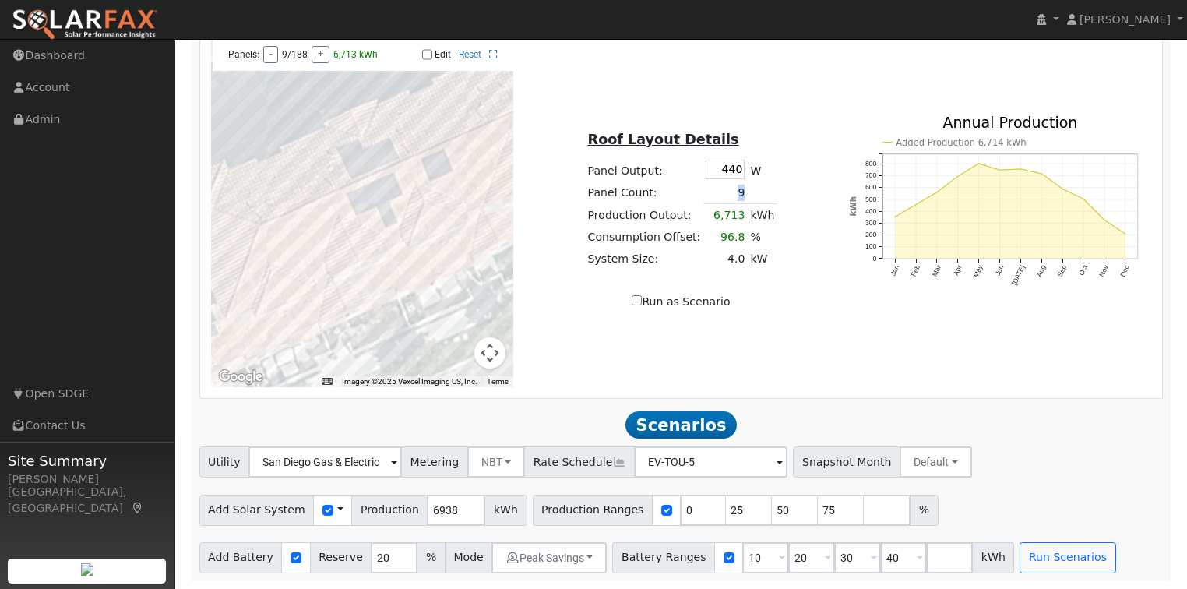
click at [641, 295] on input "Run as Scenario" at bounding box center [637, 300] width 10 height 10
checkbox input "true"
type input "6713"
type input "100"
click at [742, 555] on input "10" at bounding box center [765, 557] width 47 height 31
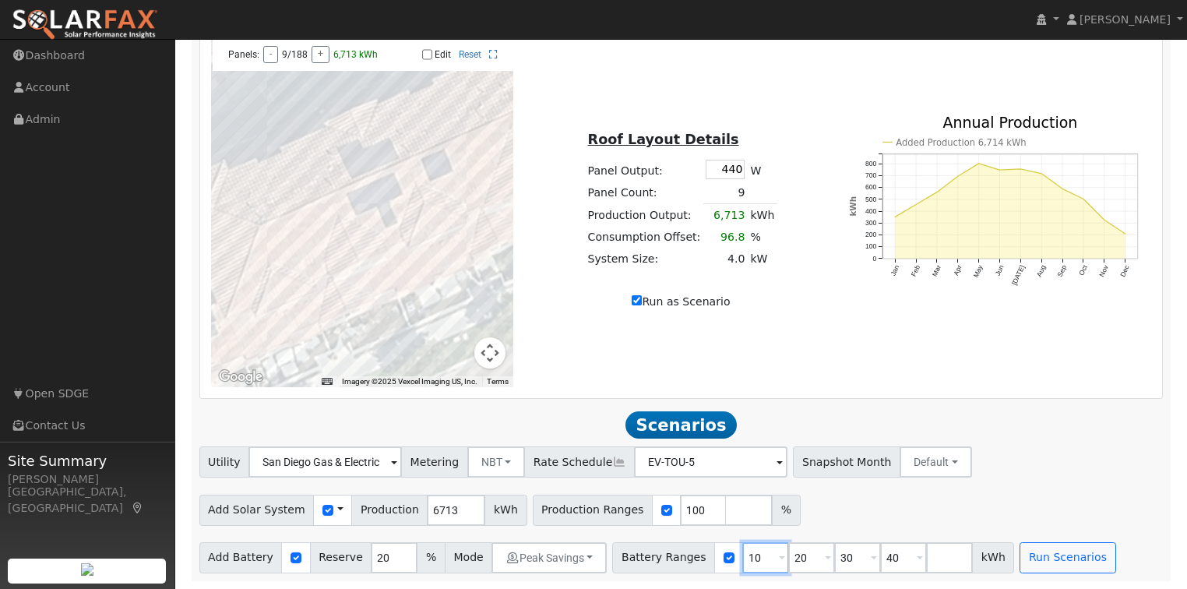
drag, startPoint x: 730, startPoint y: 554, endPoint x: 704, endPoint y: 553, distance: 25.7
click at [704, 553] on div "Battery Ranges 10 Overrides Reserve % Mode None None Self Consumption Peak Savi…" at bounding box center [813, 557] width 402 height 31
type input "0"
drag, startPoint x: 776, startPoint y: 556, endPoint x: 760, endPoint y: 556, distance: 15.6
click at [788, 556] on input "20" at bounding box center [811, 557] width 47 height 31
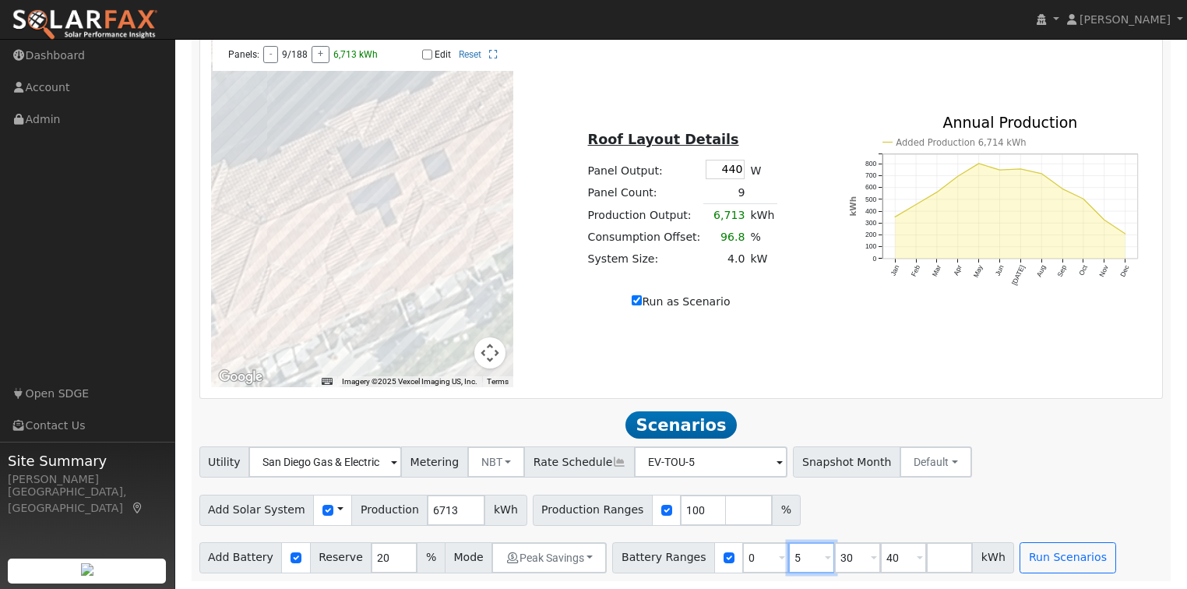
type input "5"
drag, startPoint x: 834, startPoint y: 562, endPoint x: 807, endPoint y: 560, distance: 27.4
click at [834, 560] on input "30" at bounding box center [857, 557] width 47 height 31
type input "40"
type input "4"
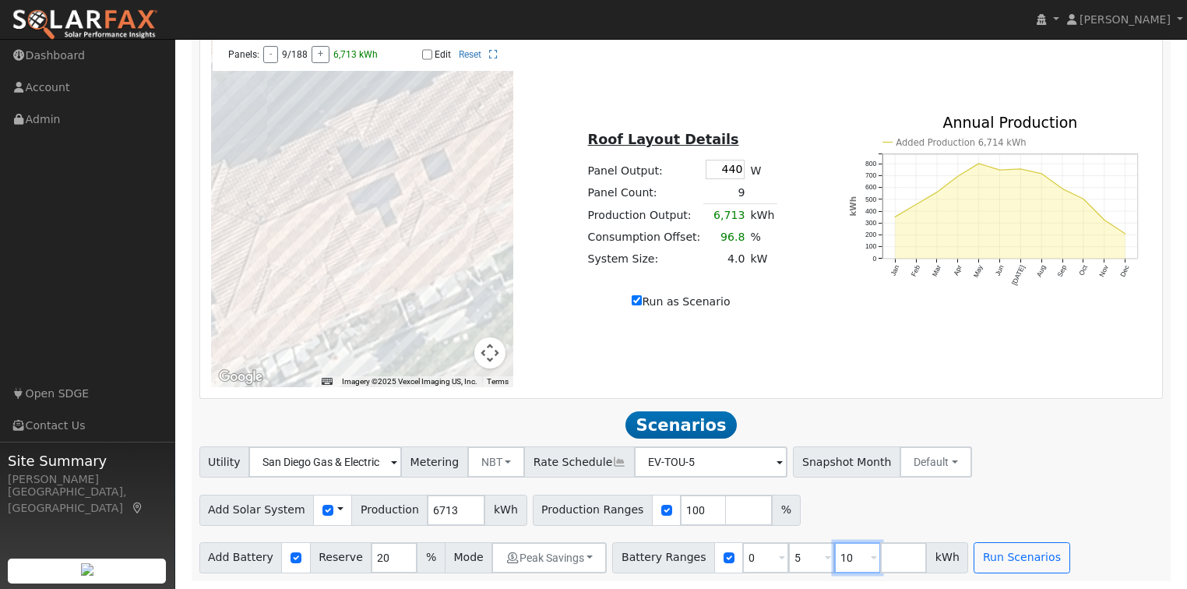
type input "10"
type input "15"
click at [931, 566] on input "number" at bounding box center [949, 557] width 47 height 31
type input "20"
click at [1030, 556] on button "Run Scenarios" at bounding box center [1067, 557] width 96 height 31
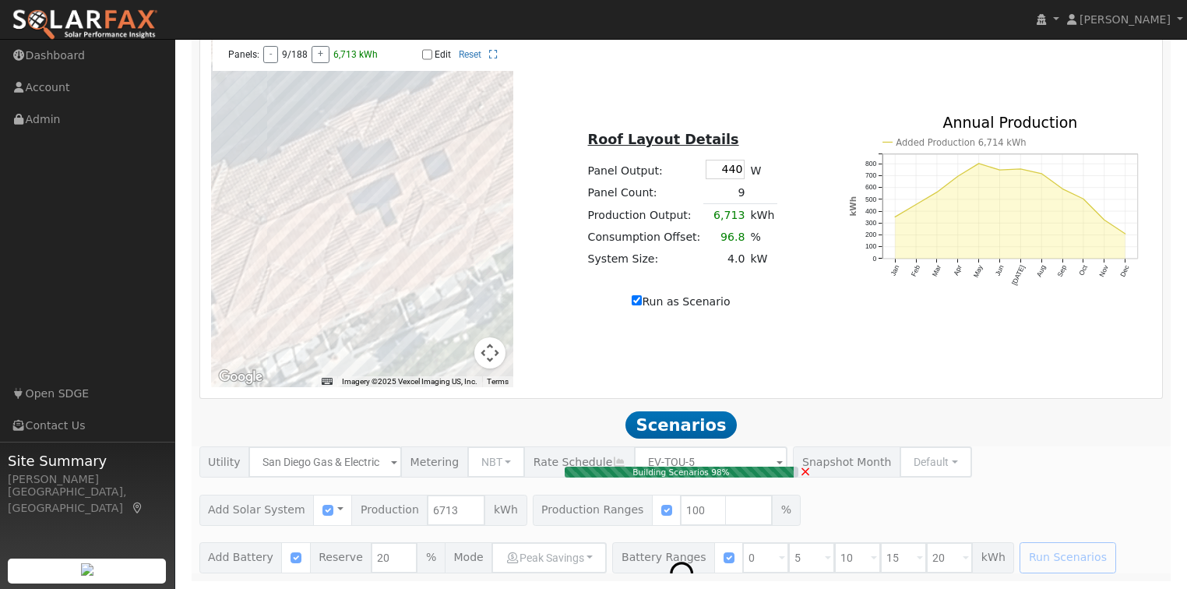
type input "4.0"
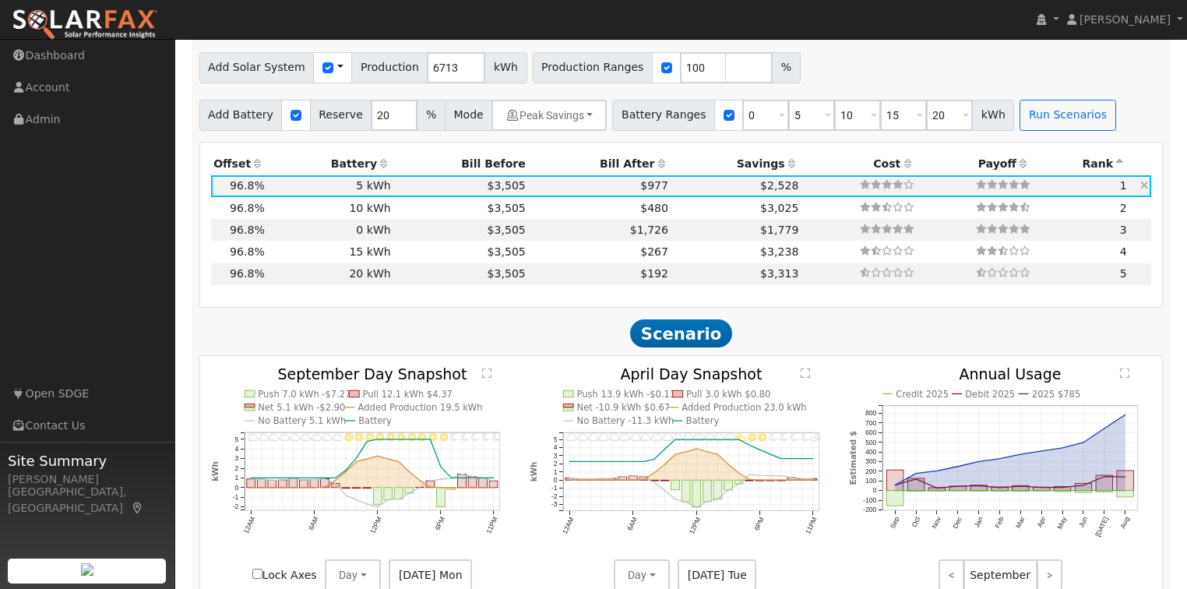
scroll to position [1365, 0]
click at [681, 255] on td "$3,238" at bounding box center [736, 251] width 130 height 22
type input "$18,000"
type input "$9,600"
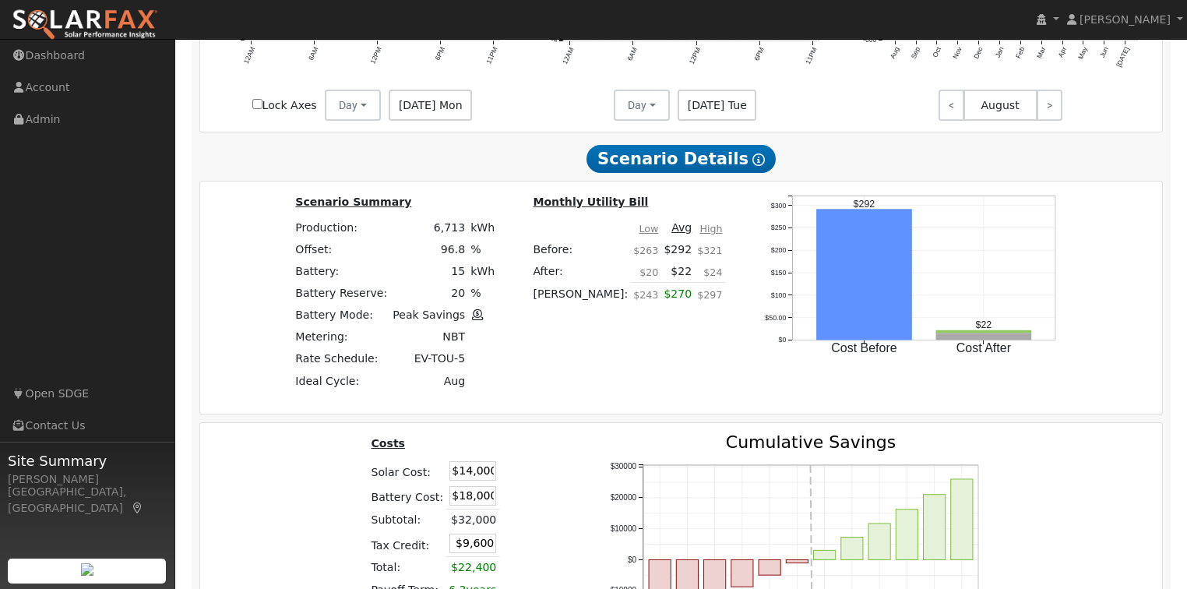
scroll to position [2065, 0]
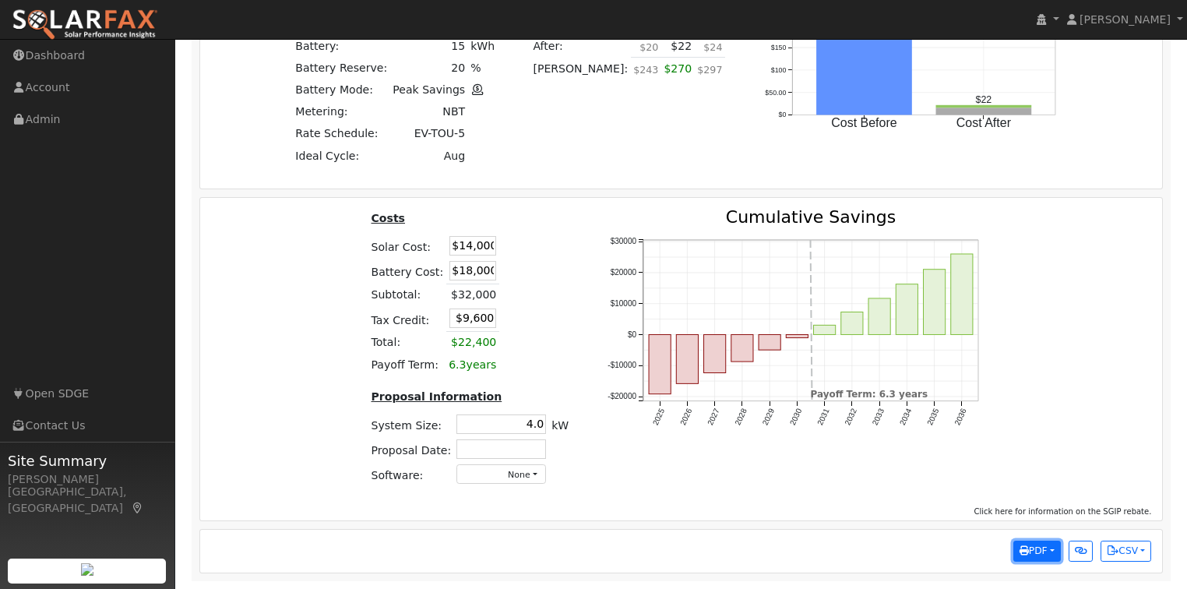
click at [1048, 552] on button "PDF" at bounding box center [1037, 552] width 48 height 22
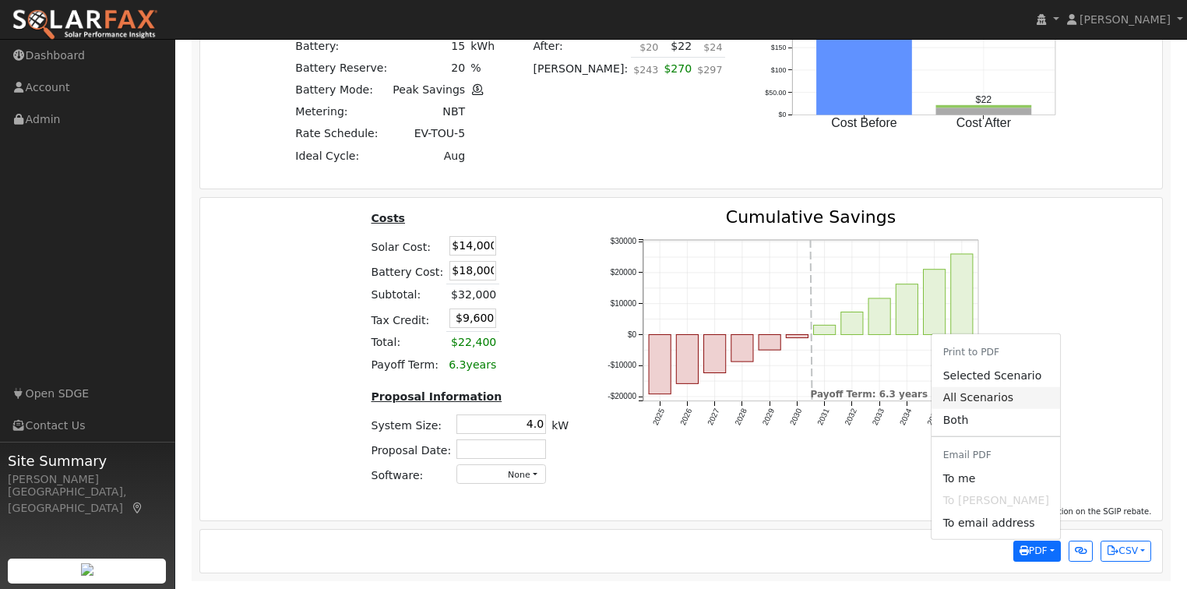
click at [997, 397] on link "All Scenarios" at bounding box center [996, 398] width 128 height 22
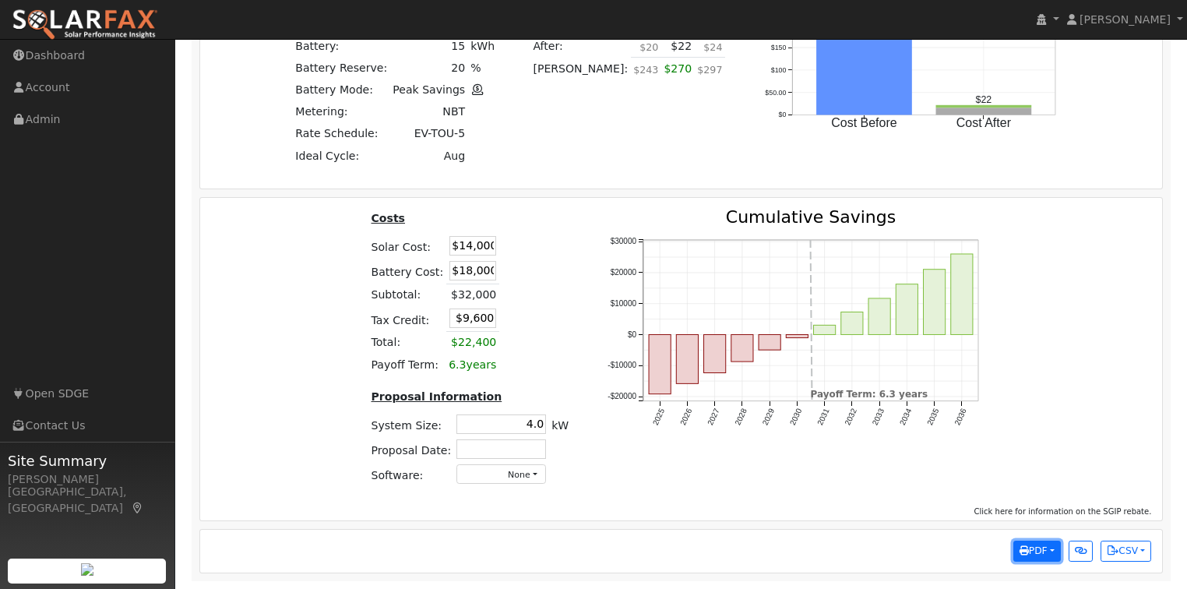
click at [1045, 555] on span "PDF" at bounding box center [1033, 550] width 28 height 11
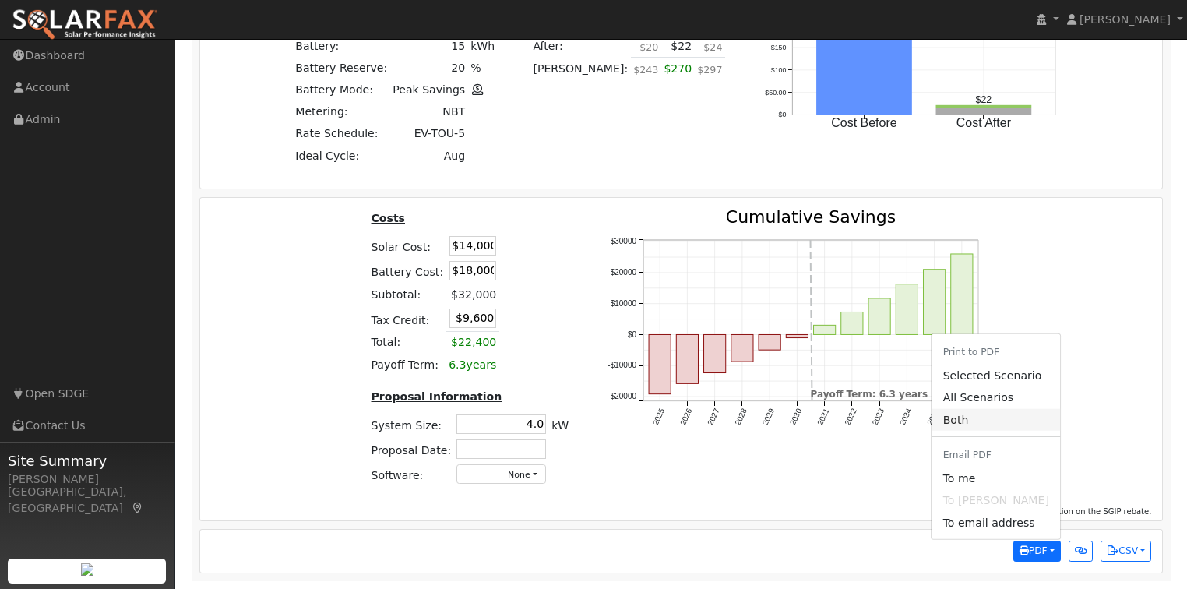
click at [981, 421] on link "Both" at bounding box center [996, 420] width 128 height 22
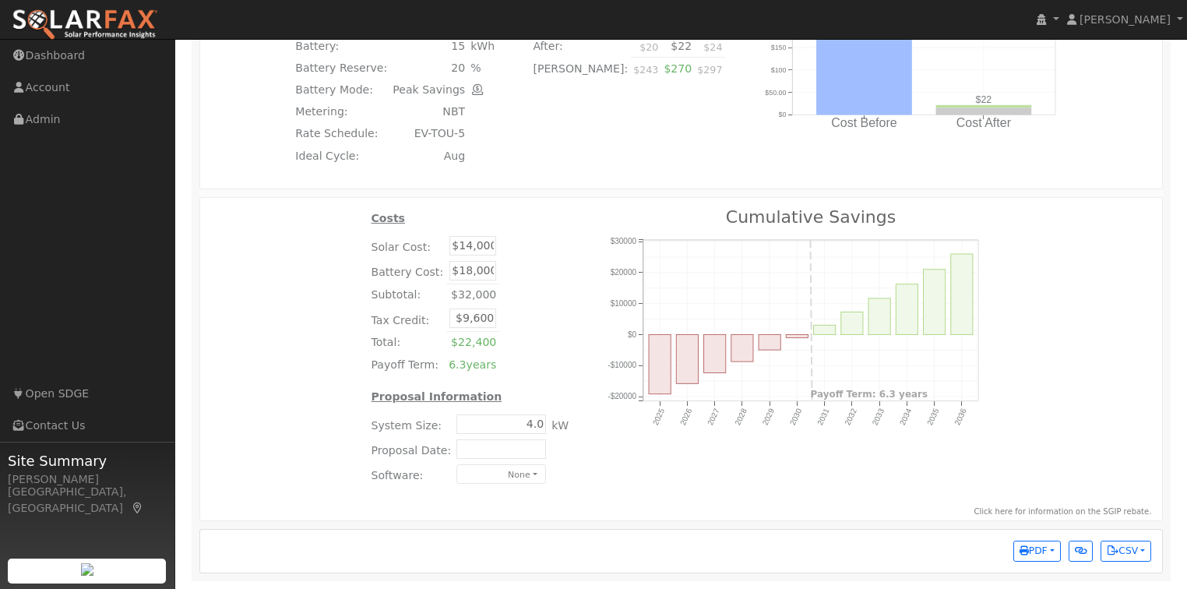
type input "$6,000"
